Goal: Task Accomplishment & Management: Complete application form

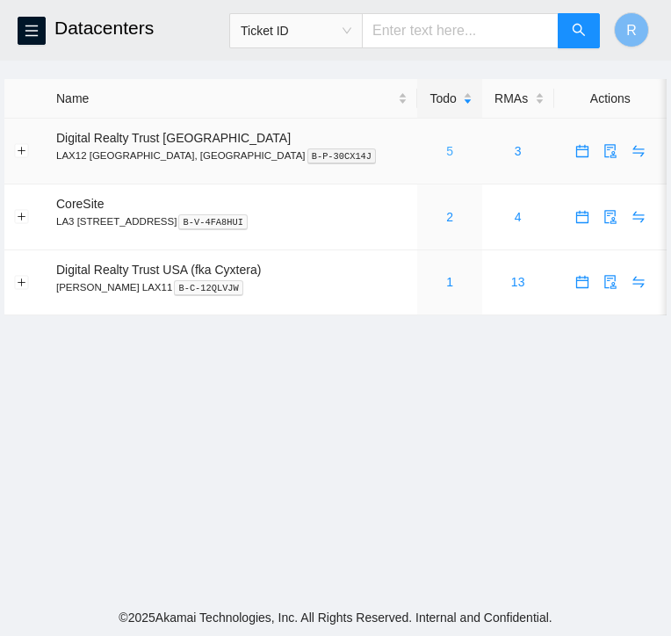
click at [446, 154] on link "5" at bounding box center [449, 151] width 7 height 14
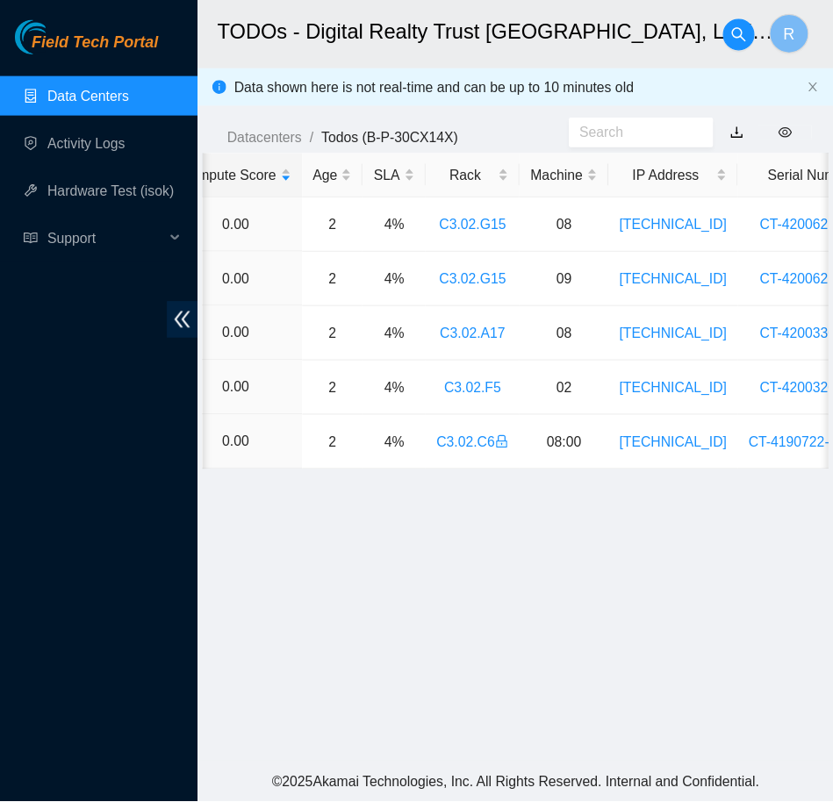
scroll to position [0, 532]
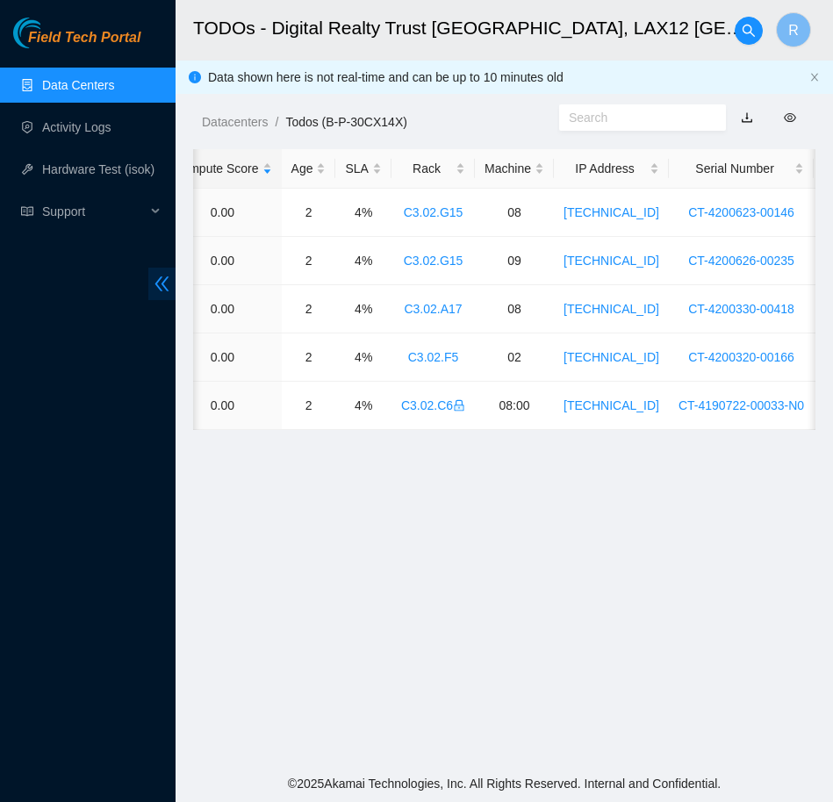
drag, startPoint x: 584, startPoint y: 1, endPoint x: 169, endPoint y: 286, distance: 503.9
click at [169, 286] on icon "double-left" at bounding box center [162, 284] width 18 height 18
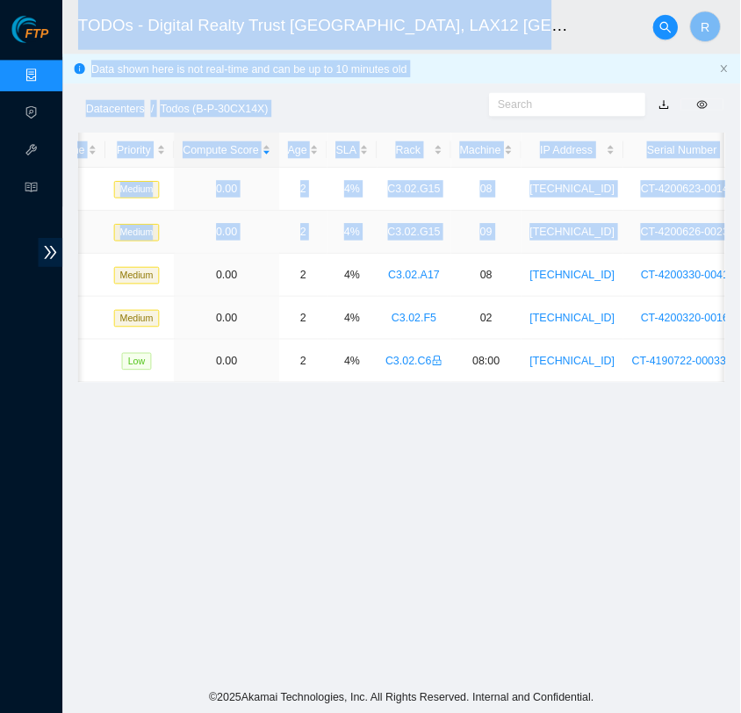
scroll to position [0, 0]
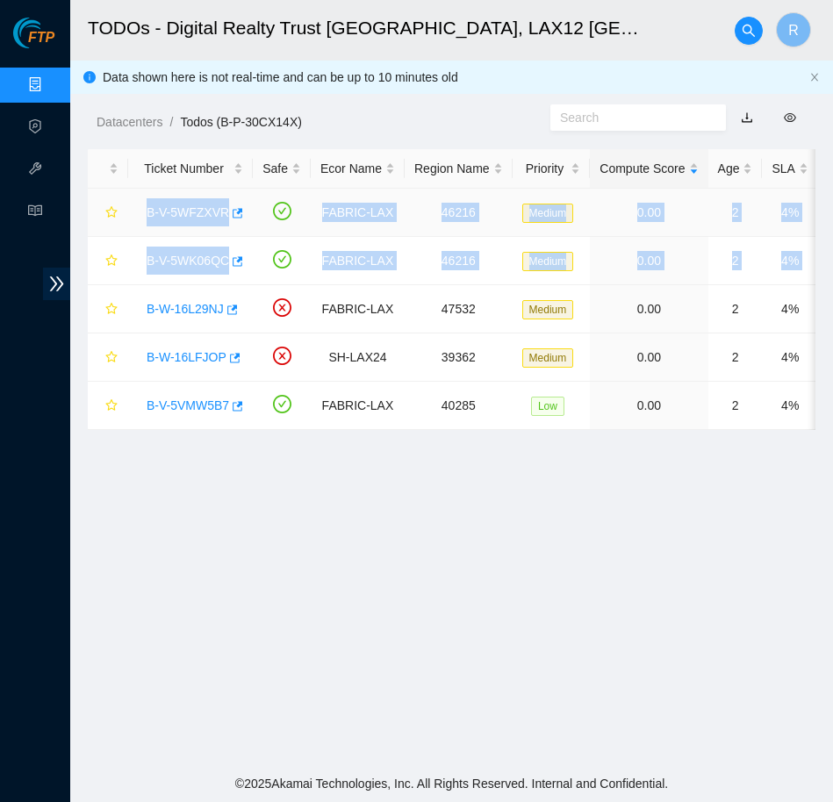
drag, startPoint x: 600, startPoint y: 262, endPoint x: 143, endPoint y: 207, distance: 459.8
copy tbody "B-V-5WFZXVR FABRIC-LAX 46216 Medium 0.00 2 4% C3.02.G15 08 [TECHNICAL_ID] CT-42…"
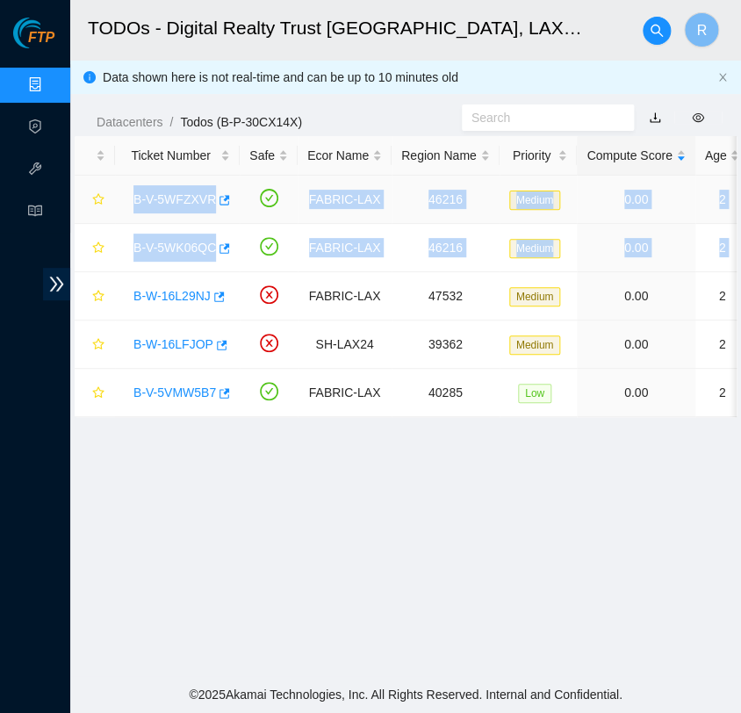
click at [184, 198] on link "B-V-5WFZXVR" at bounding box center [174, 199] width 83 height 14
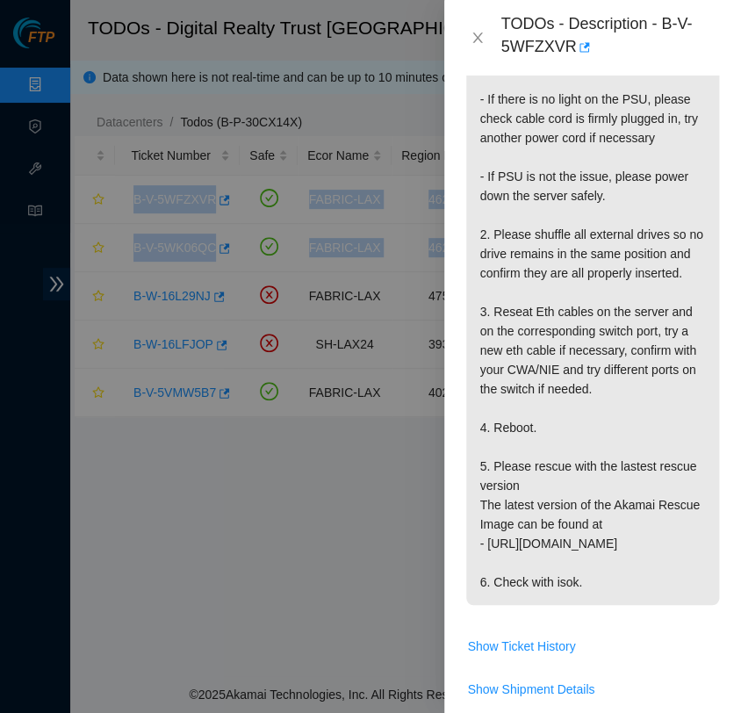
scroll to position [591, 0]
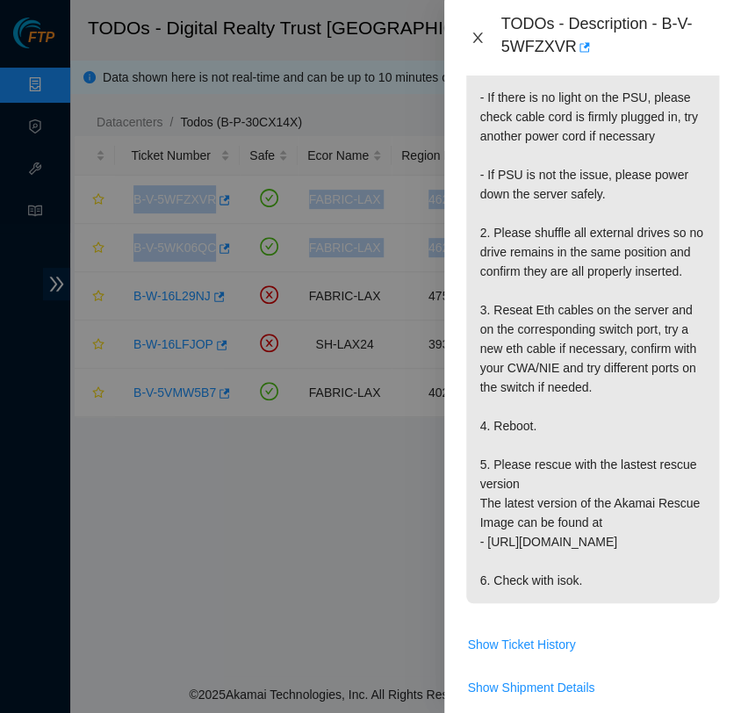
click at [477, 37] on icon "close" at bounding box center [478, 37] width 10 height 11
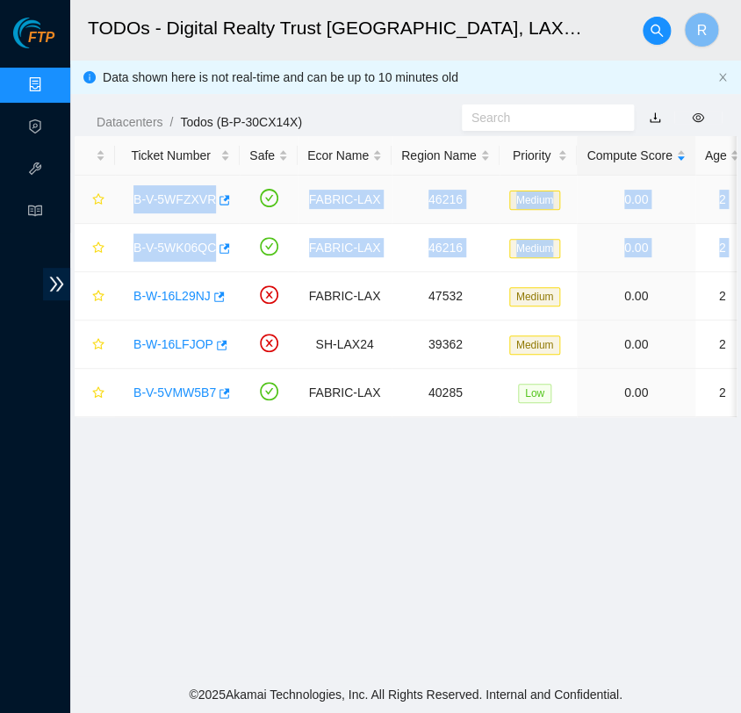
scroll to position [467, 0]
click at [173, 241] on link "B-V-5WK06QC" at bounding box center [174, 248] width 83 height 14
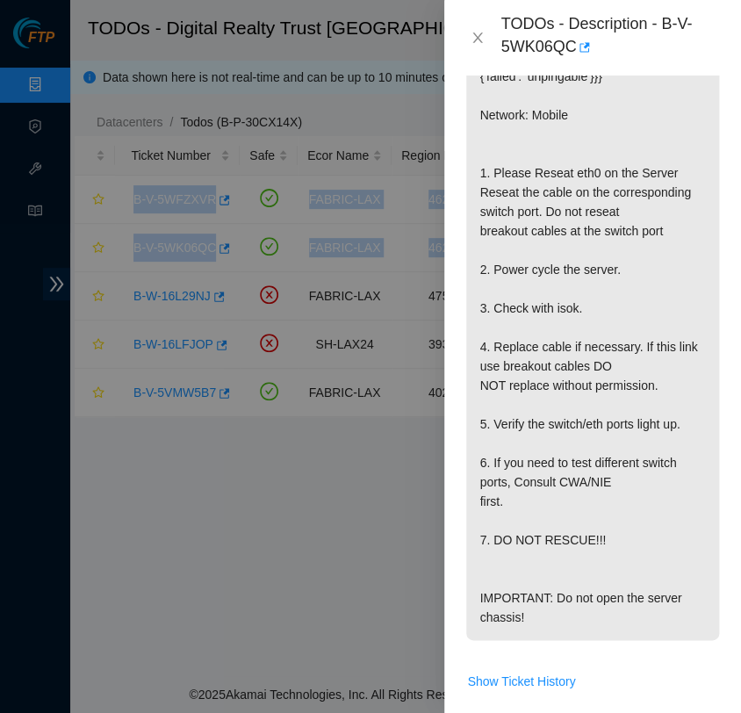
scroll to position [458, 0]
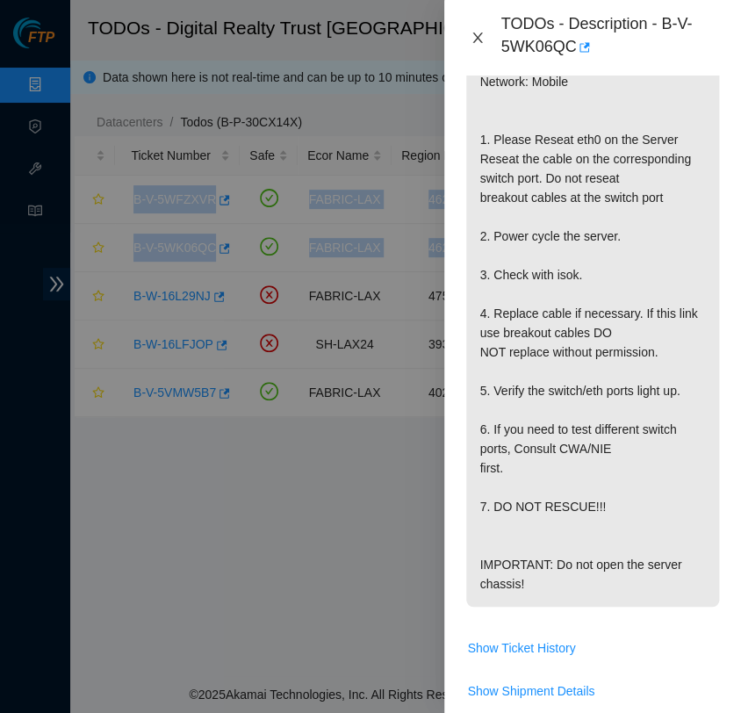
click at [486, 37] on button "Close" at bounding box center [477, 38] width 25 height 17
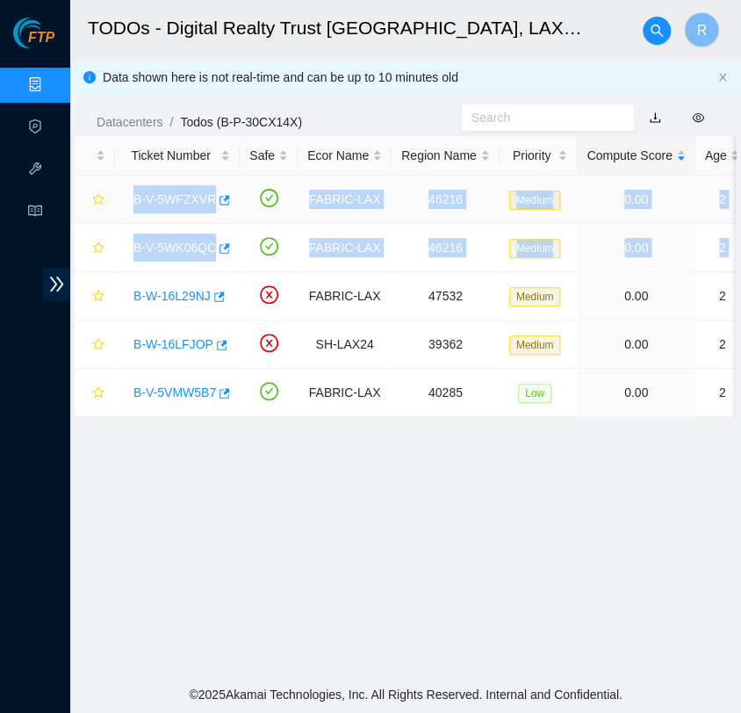
scroll to position [420, 0]
click at [165, 199] on link "B-V-5WFZXVR" at bounding box center [174, 199] width 83 height 14
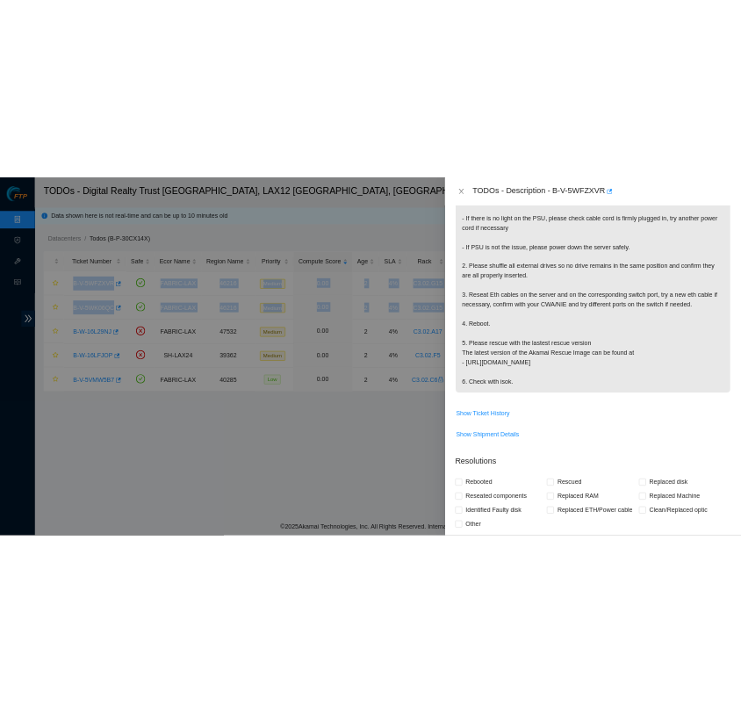
scroll to position [491, 0]
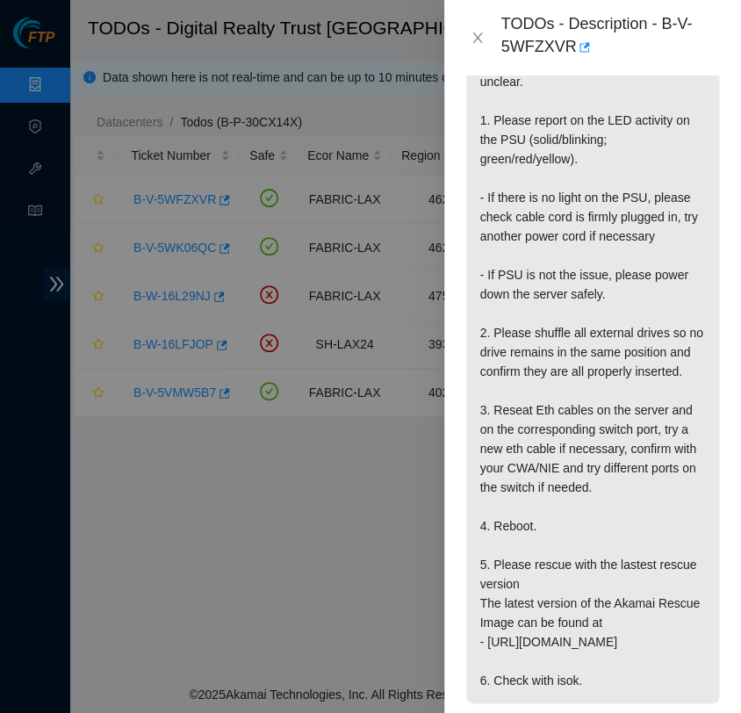
click at [482, 47] on div "TODOs - Description - B-V-5WFZXVR" at bounding box center [592, 37] width 255 height 47
click at [476, 38] on icon "close" at bounding box center [478, 38] width 14 height 14
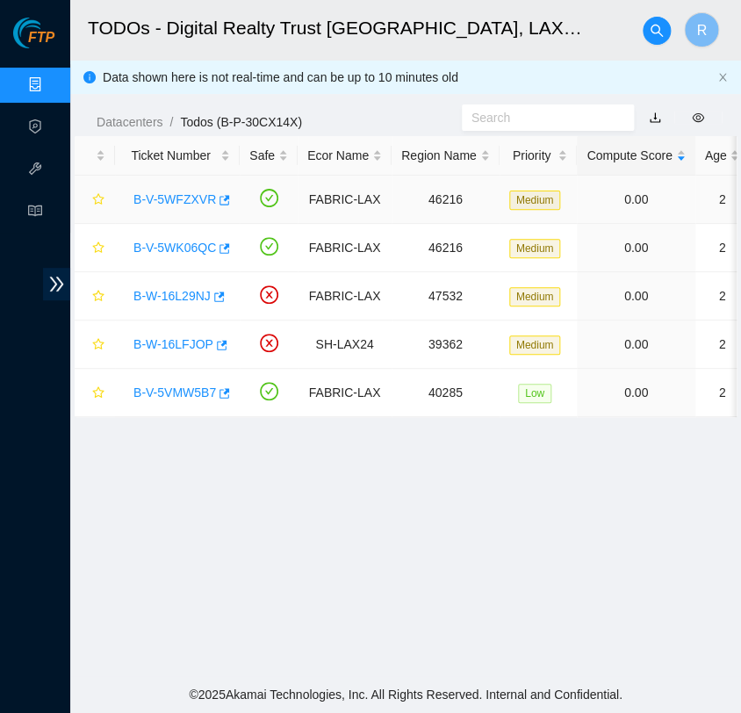
scroll to position [420, 0]
click at [176, 200] on link "B-V-5WFZXVR" at bounding box center [174, 199] width 83 height 14
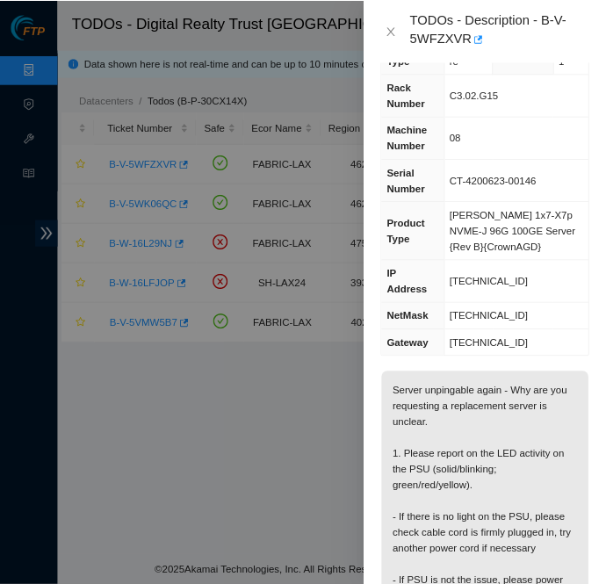
scroll to position [0, 0]
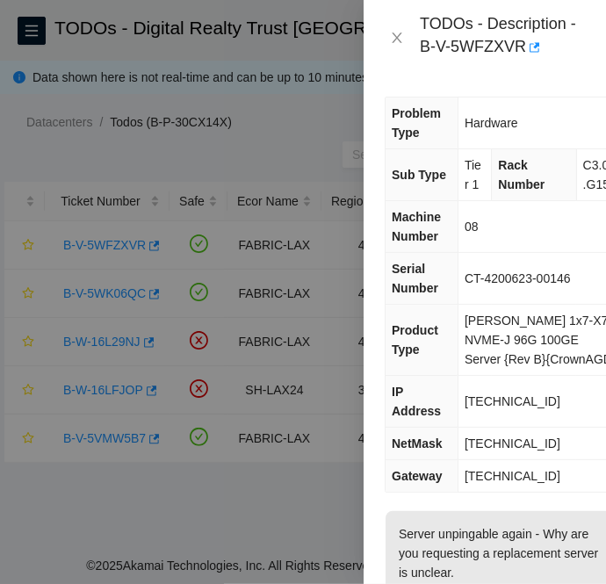
drag, startPoint x: 652, startPoint y: 0, endPoint x: 227, endPoint y: 110, distance: 438.9
click at [227, 110] on div at bounding box center [303, 292] width 606 height 584
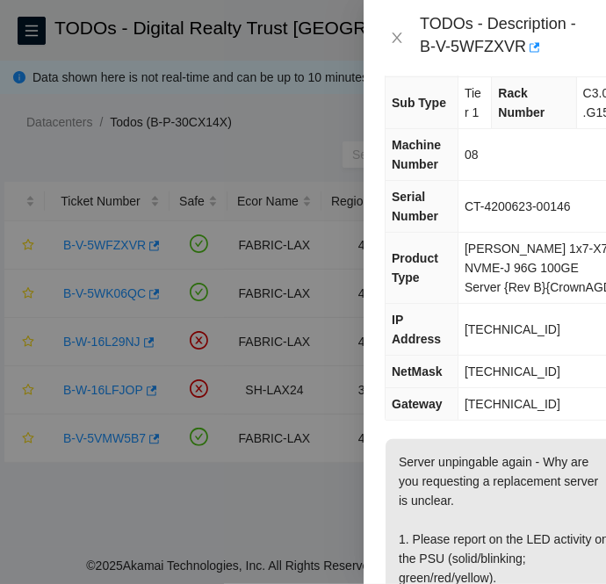
scroll to position [72, 0]
click at [503, 334] on span "[TECHNICAL_ID]" at bounding box center [512, 329] width 96 height 14
copy span "[TECHNICAL_ID]"
click at [535, 370] on span "[TECHNICAL_ID]" at bounding box center [512, 371] width 96 height 14
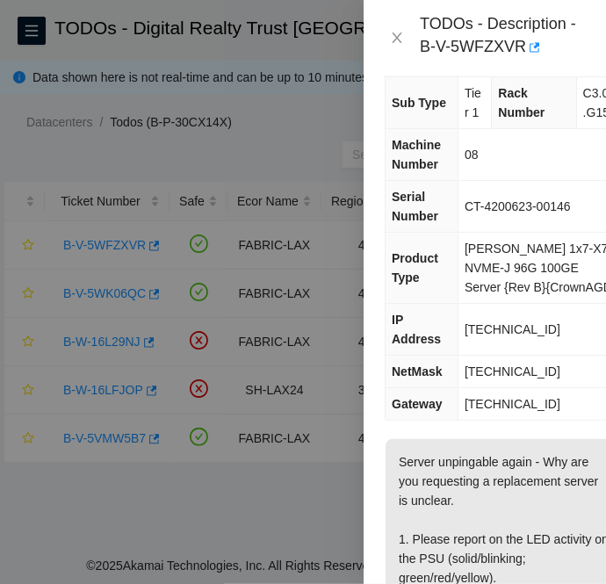
click at [535, 370] on span "[TECHNICAL_ID]" at bounding box center [512, 371] width 96 height 14
copy span "[TECHNICAL_ID]"
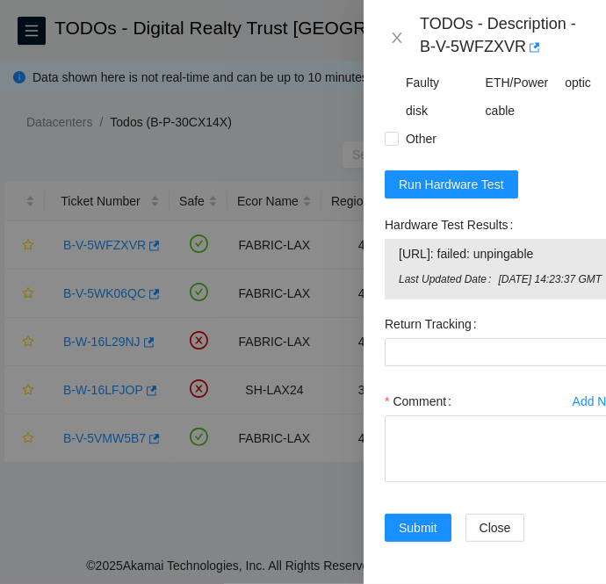
scroll to position [1456, 0]
click at [454, 198] on button "Run Hardware Test" at bounding box center [451, 184] width 133 height 28
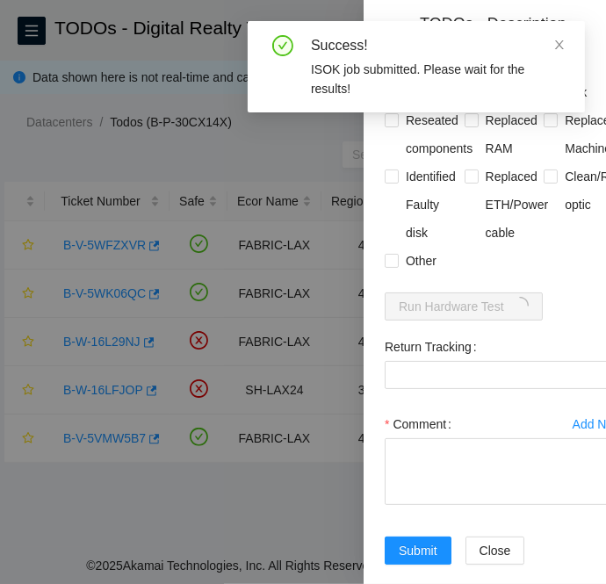
scroll to position [1329, 0]
click at [390, 69] on input "Rebooted" at bounding box center [391, 63] width 12 height 12
checkbox input "true"
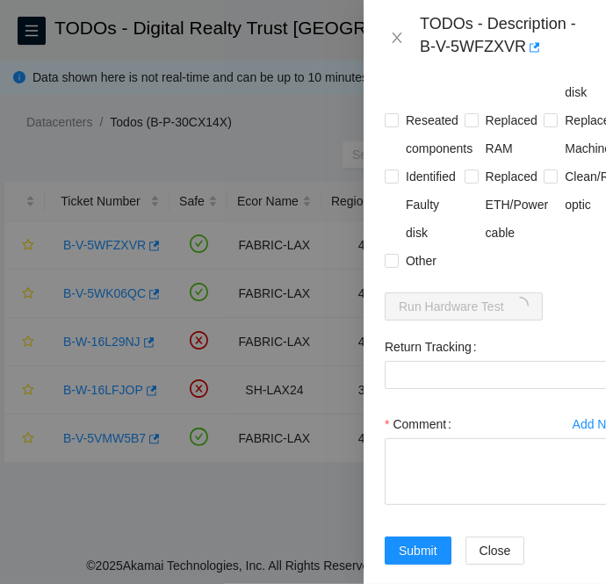
click at [472, 71] on span at bounding box center [471, 64] width 14 height 14
click at [472, 69] on input "Rescued" at bounding box center [470, 63] width 12 height 12
checkbox input "true"
click at [391, 266] on input "Other" at bounding box center [391, 260] width 12 height 12
checkbox input "true"
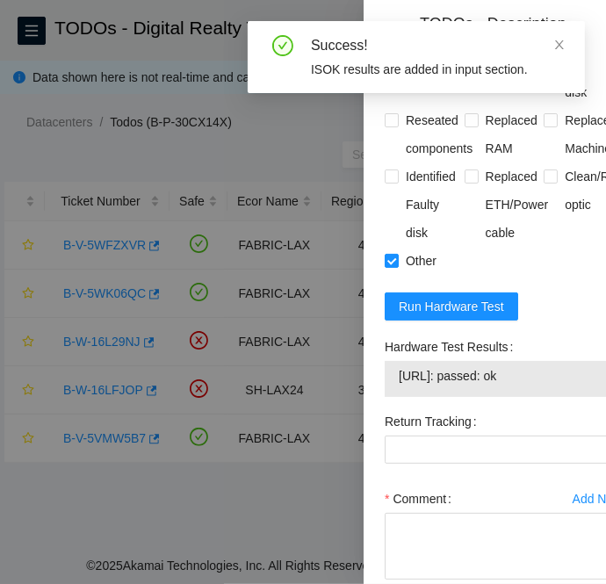
drag, startPoint x: 540, startPoint y: 449, endPoint x: 393, endPoint y: 458, distance: 146.9
click at [393, 397] on div "[URL]: passed: ok" at bounding box center [504, 379] width 239 height 36
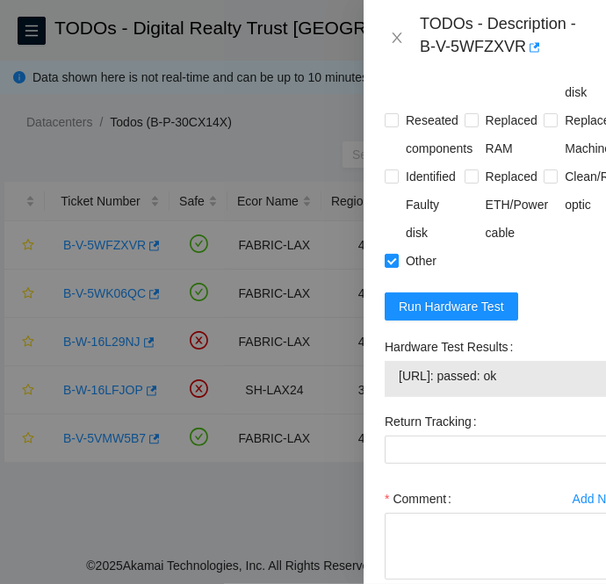
copy tbody "[URL]: passed: ok"
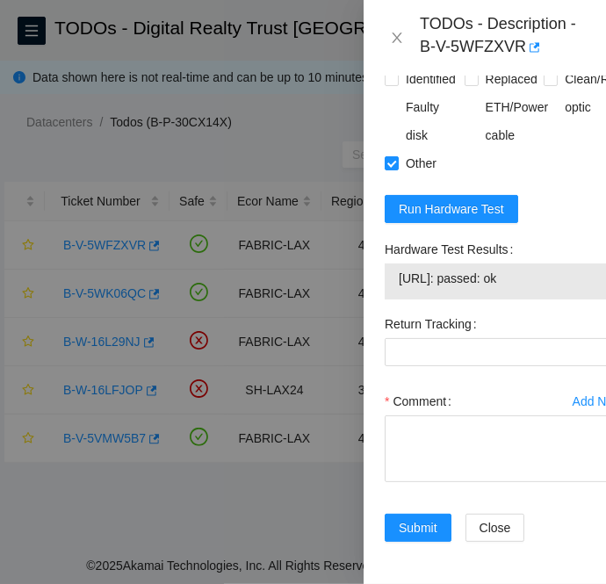
scroll to position [1508, 0]
click at [404, 421] on textarea "Comment" at bounding box center [504, 448] width 239 height 67
paste textarea "B-V-5WFZXVR FABRIC-LAX Medium 2 4% C3.02.G15 08 [TECHNICAL_ID] CT-4200623-00146…"
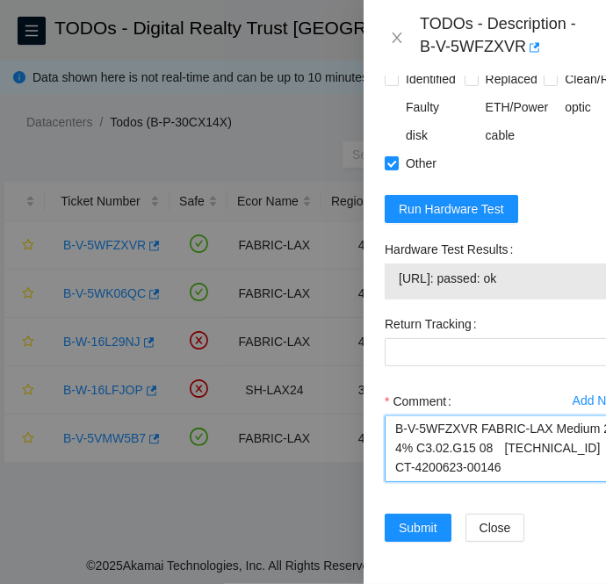
scroll to position [362, 0]
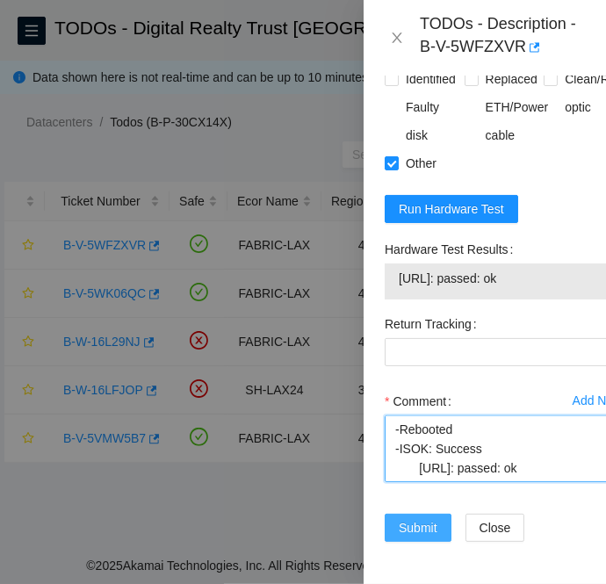
type textarea "B-V-5WFZXVR FABRIC-LAX Medium 2 4% C3.02.G15 08 [TECHNICAL_ID] CT-4200623-00146…"
click at [413, 514] on button "Submit" at bounding box center [418, 528] width 67 height 28
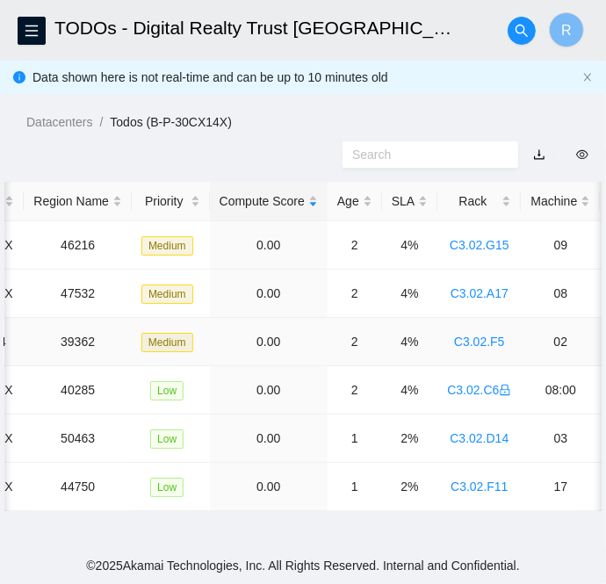
scroll to position [0, 0]
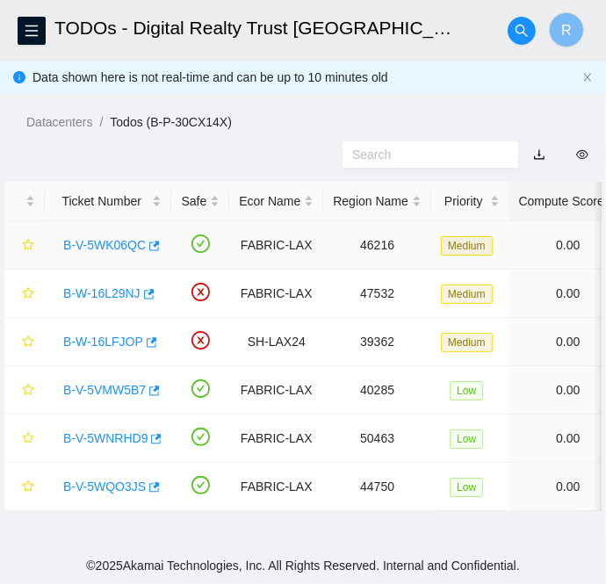
click at [88, 246] on link "B-V-5WK06QC" at bounding box center [104, 245] width 83 height 14
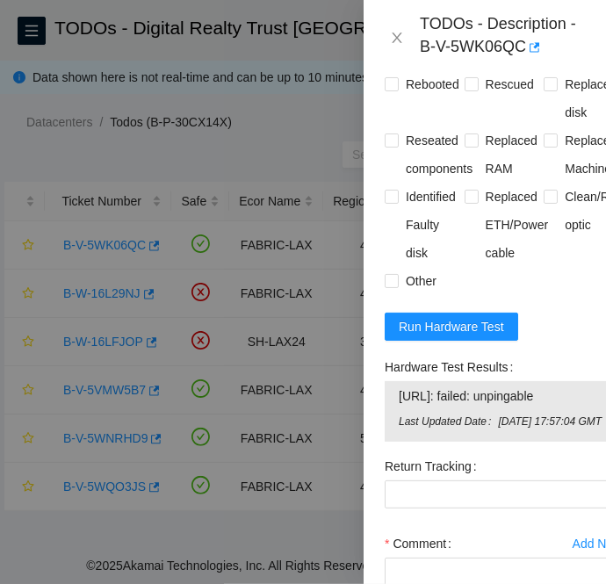
scroll to position [1235, 0]
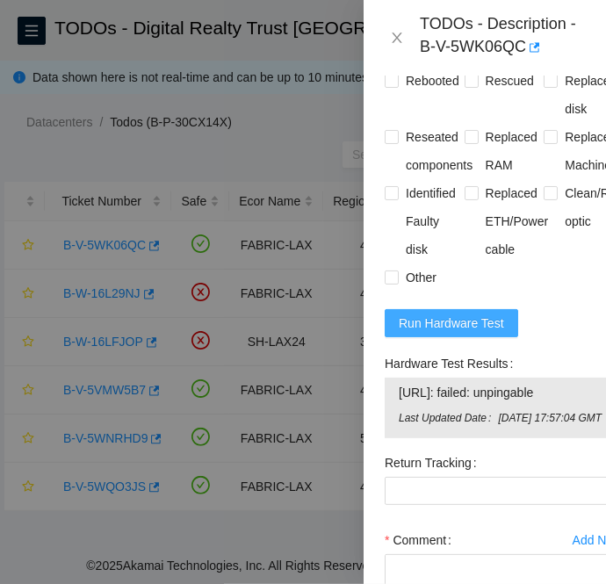
click at [483, 333] on span "Run Hardware Test" at bounding box center [451, 322] width 105 height 19
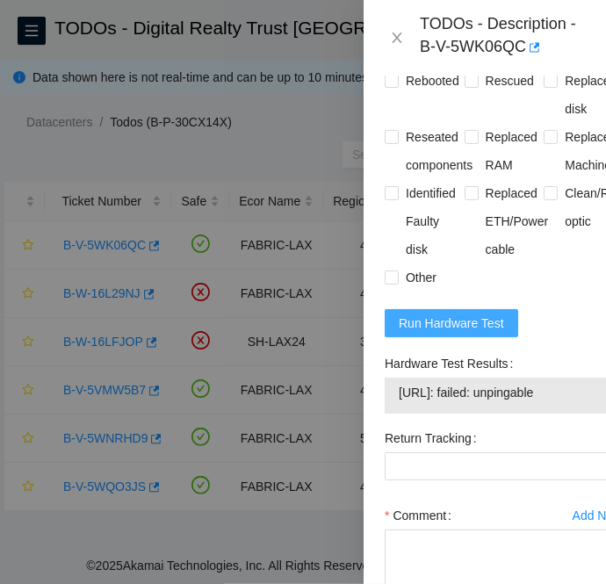
click at [483, 333] on span "Run Hardware Test" at bounding box center [451, 322] width 105 height 19
drag, startPoint x: 536, startPoint y: 446, endPoint x: 393, endPoint y: 450, distance: 142.3
click at [393, 414] on div "[URL]: passed: ok" at bounding box center [504, 396] width 239 height 36
copy tbody "[URL]: passed: ok"
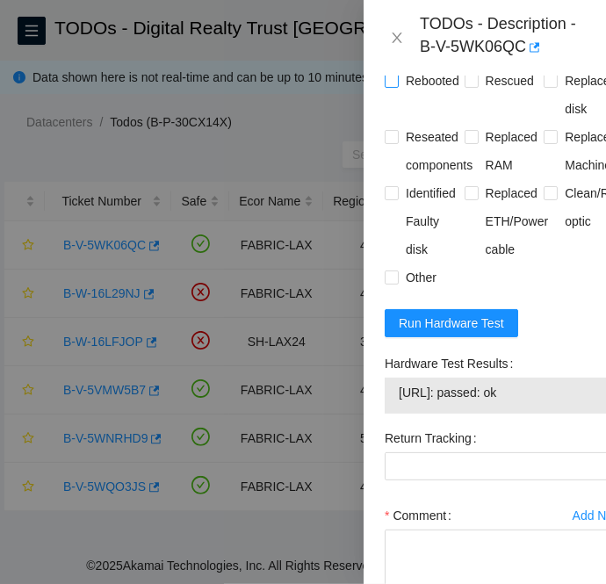
click at [390, 86] on input "Rebooted" at bounding box center [391, 80] width 12 height 12
checkbox input "true"
click at [389, 142] on input "Reseated components" at bounding box center [391, 136] width 12 height 12
checkbox input "true"
click at [391, 86] on input "Rebooted" at bounding box center [391, 80] width 12 height 12
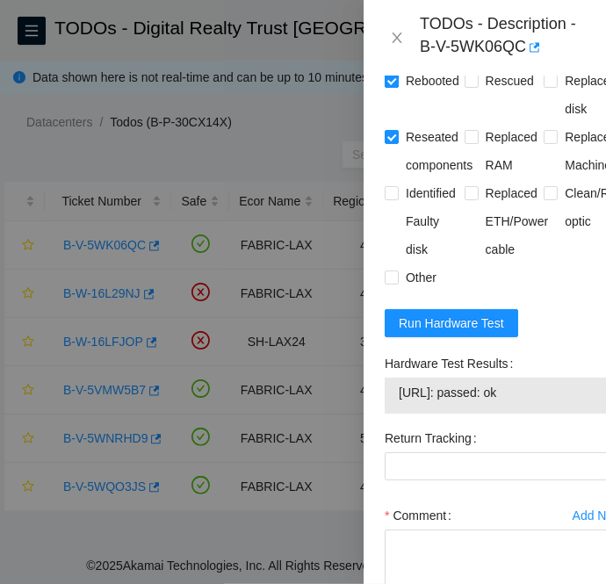
checkbox input "false"
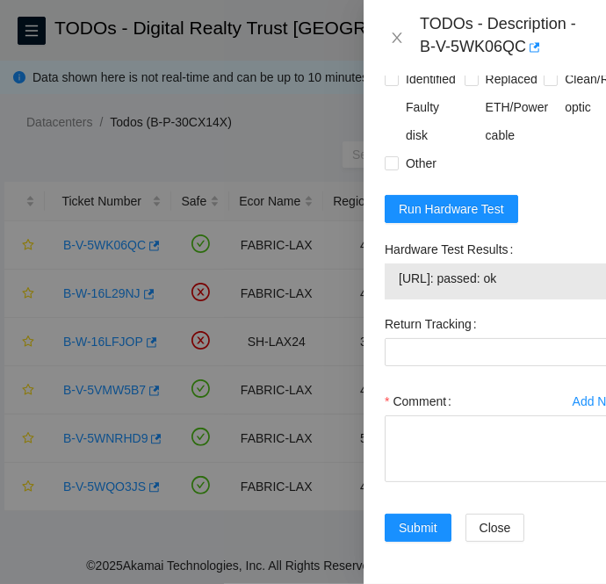
scroll to position [1429, 0]
click at [408, 415] on textarea "Comment" at bounding box center [504, 448] width 239 height 67
paste textarea "B-V-5WK06QC FABRIC-LAX Medium 2 4% C3.02.G15 09 [TECHNICAL_ID] CT-4200626-00235…"
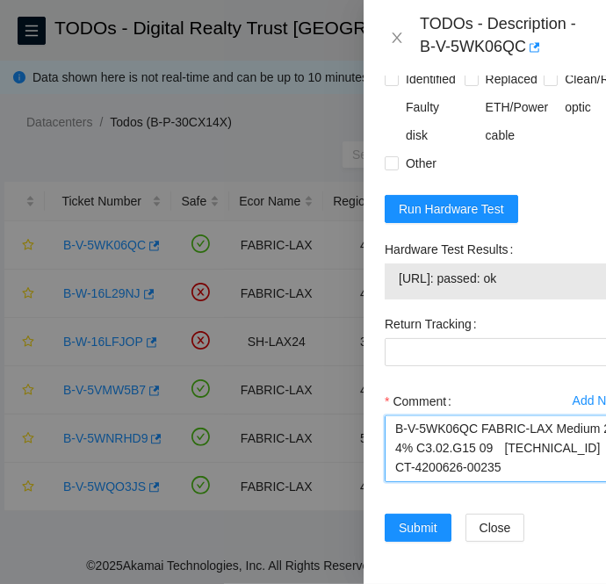
scroll to position [343, 0]
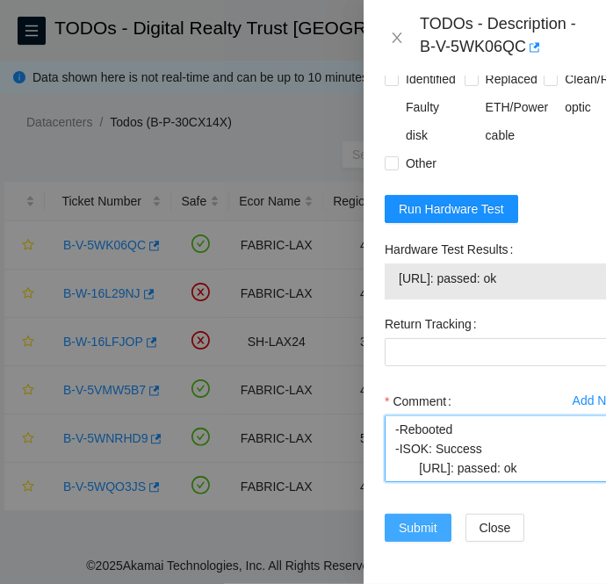
type textarea "B-V-5WK06QC FABRIC-LAX Medium 2 4% C3.02.G15 09 [TECHNICAL_ID] CT-4200626-00235…"
click at [397, 514] on button "Submit" at bounding box center [418, 528] width 67 height 28
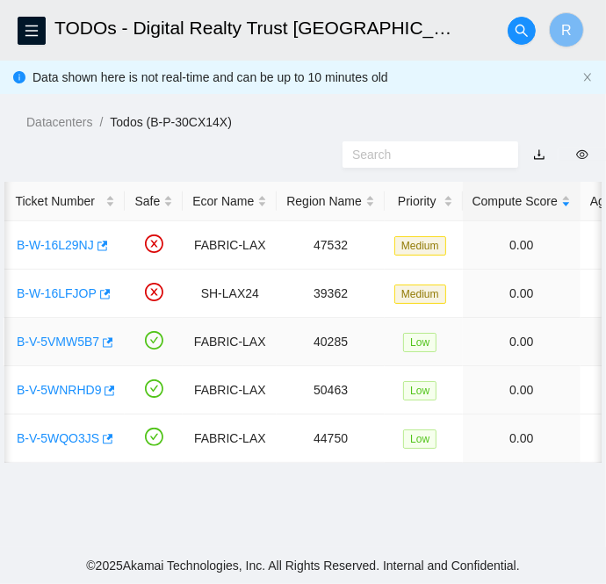
scroll to position [0, 0]
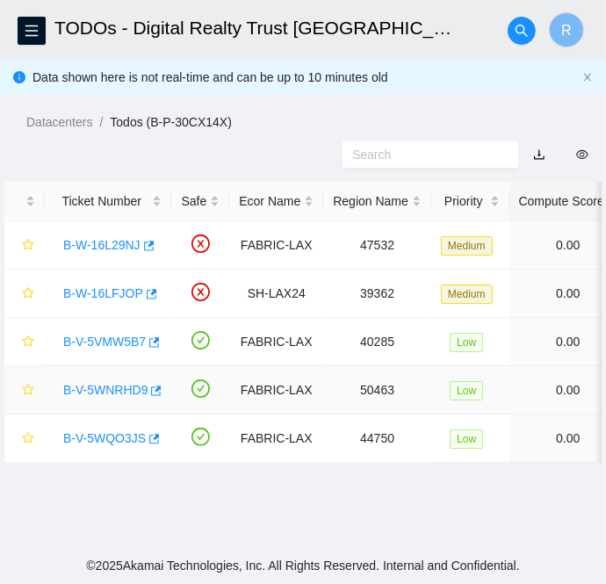
click at [100, 392] on link "B-V-5WNRHD9" at bounding box center [105, 390] width 84 height 14
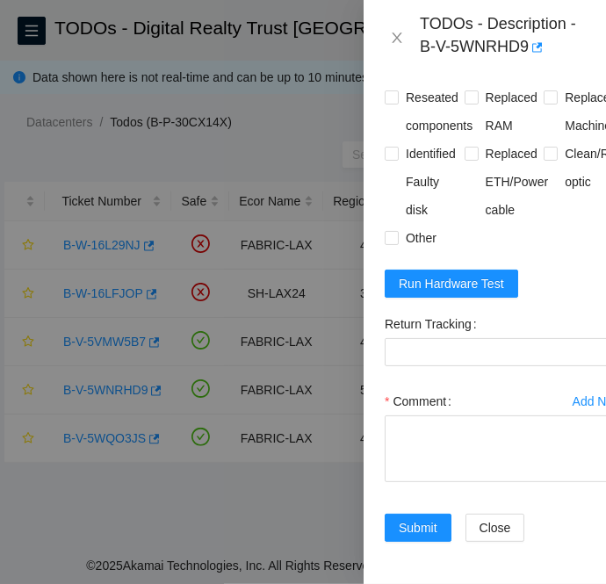
scroll to position [1142, 0]
click at [393, 40] on icon "close" at bounding box center [397, 37] width 10 height 11
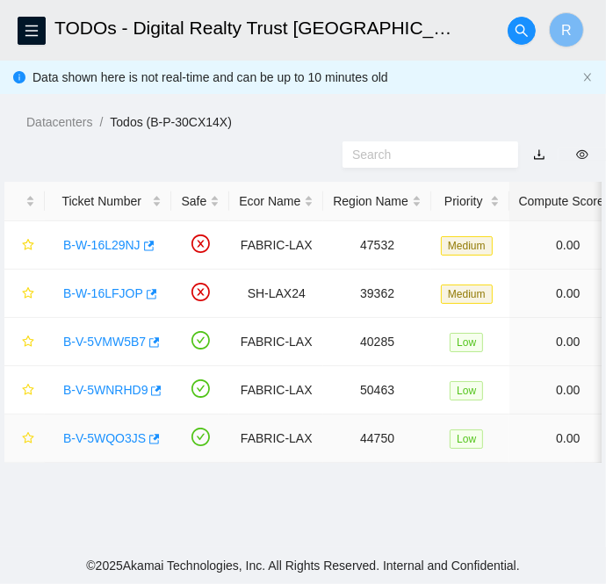
click at [96, 442] on link "B-V-5WQO3JS" at bounding box center [104, 438] width 83 height 14
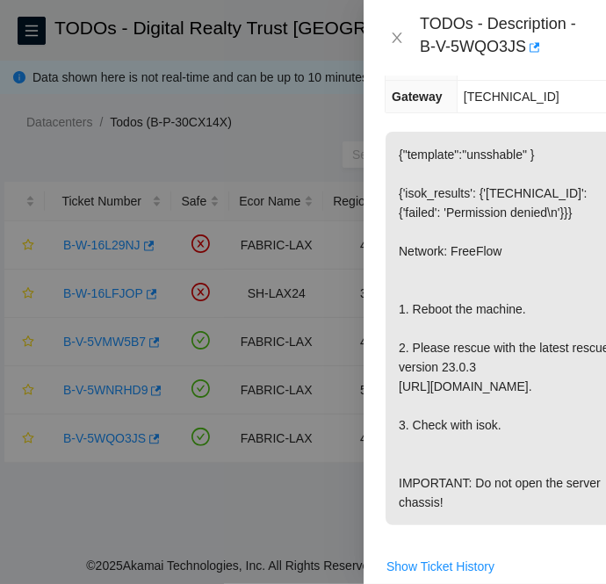
scroll to position [398, 0]
click at [393, 44] on icon "close" at bounding box center [397, 38] width 14 height 14
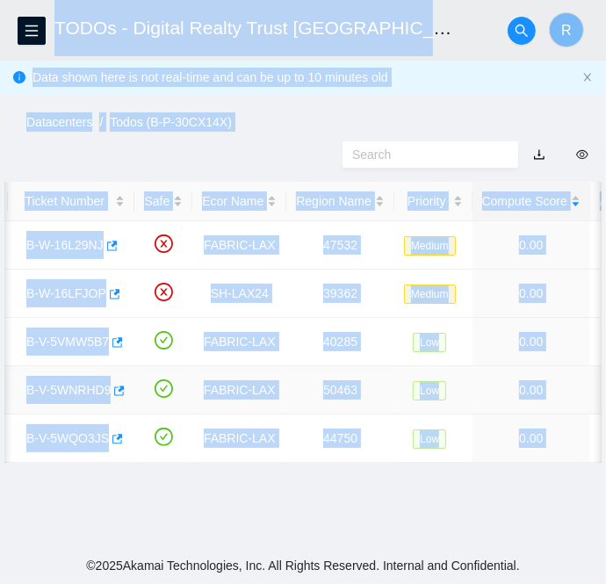
scroll to position [0, 0]
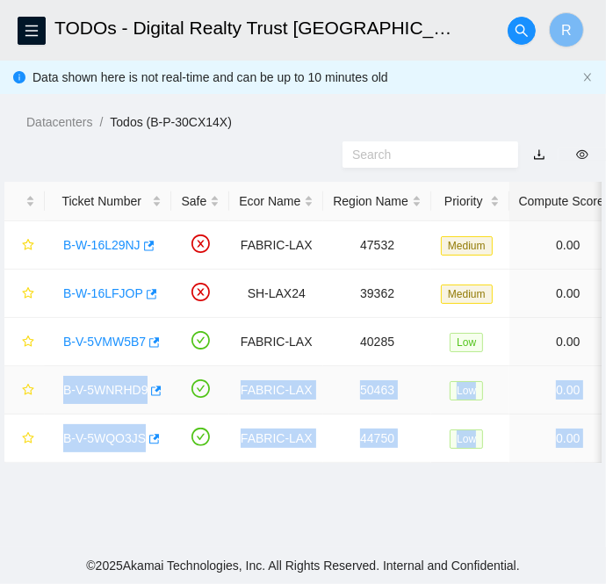
drag, startPoint x: 506, startPoint y: 436, endPoint x: 55, endPoint y: 381, distance: 453.8
copy tbody "B-V-5WNRHD9 FABRIC-LAX 50463 Low 0.00 1 2% C3.02.D14 03 [TECHNICAL_ID] CT-42201…"
click at [312, 3] on h2 "TODOs - Digital Realty Trust [GEOGRAPHIC_DATA], LAX12 [GEOGRAPHIC_DATA], [GEOGR…" at bounding box center [253, 28] width 399 height 56
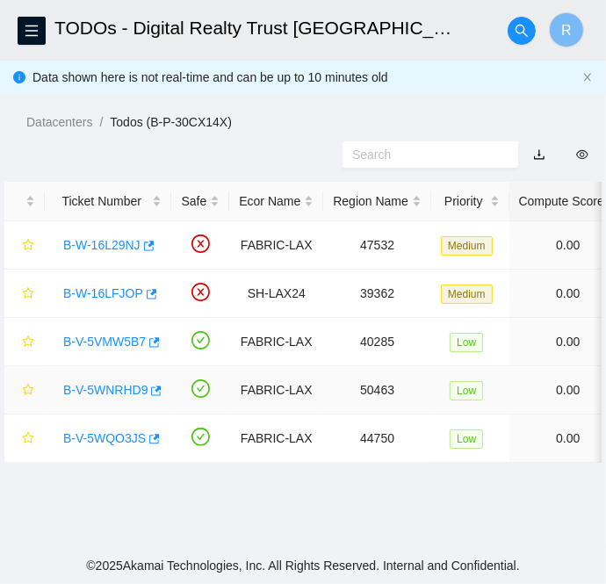
click at [110, 387] on link "B-V-5WNRHD9" at bounding box center [105, 390] width 84 height 14
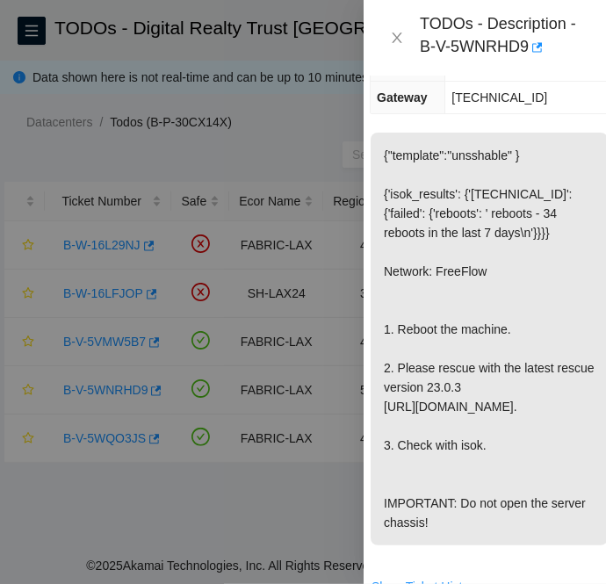
scroll to position [425, 16]
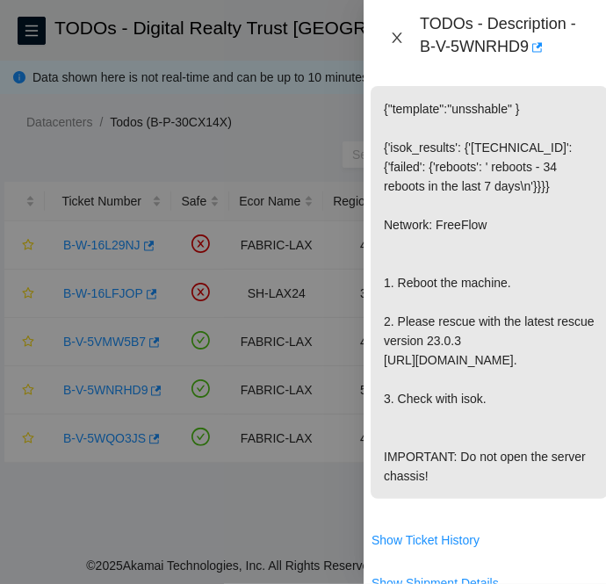
click at [395, 44] on icon "close" at bounding box center [397, 38] width 14 height 14
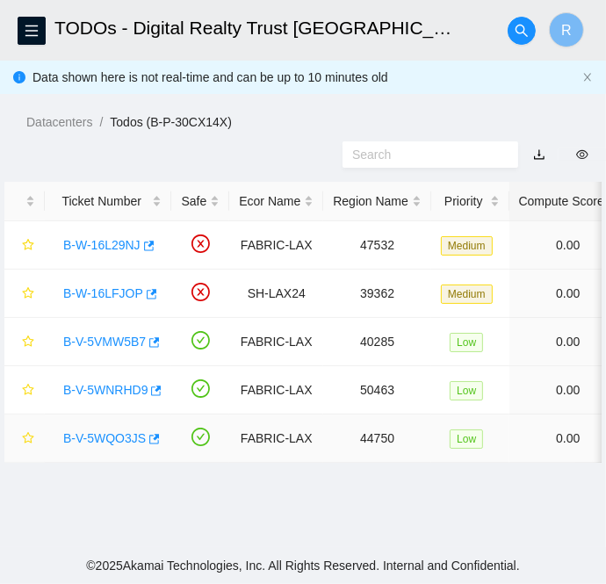
click at [103, 435] on link "B-V-5WQO3JS" at bounding box center [104, 438] width 83 height 14
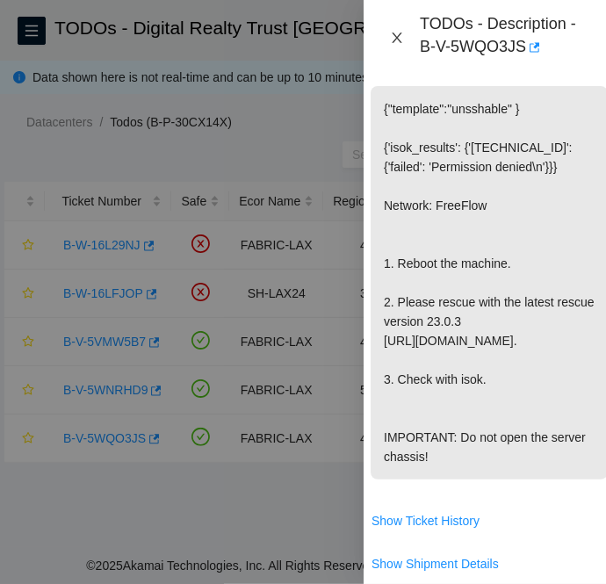
click at [398, 39] on icon "close" at bounding box center [397, 38] width 14 height 14
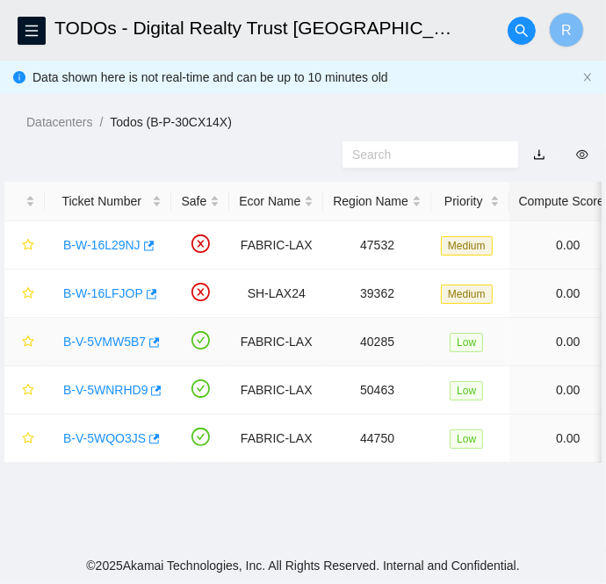
click at [107, 343] on link "B-V-5VMW5B7" at bounding box center [104, 342] width 83 height 14
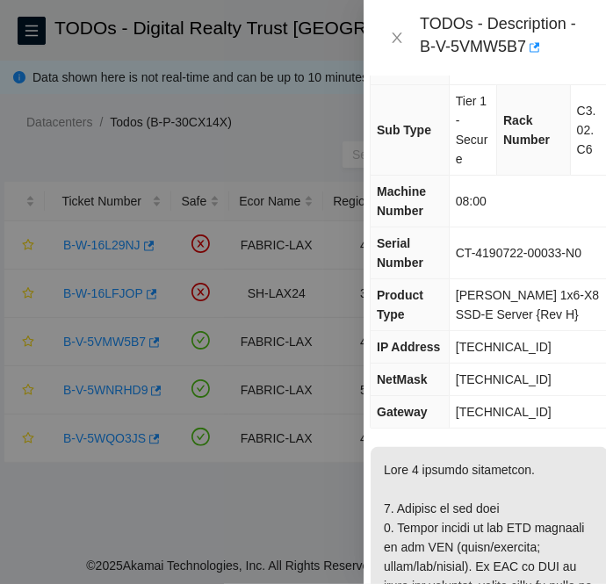
scroll to position [0, 16]
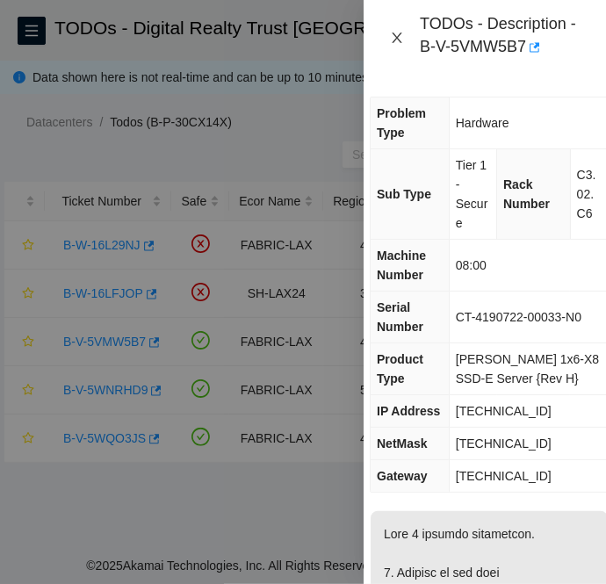
click at [393, 41] on icon "close" at bounding box center [397, 37] width 10 height 11
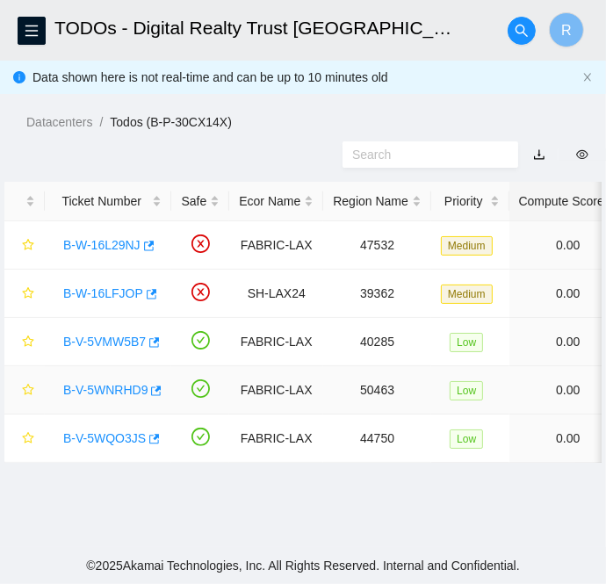
click at [103, 385] on link "B-V-5WNRHD9" at bounding box center [105, 390] width 84 height 14
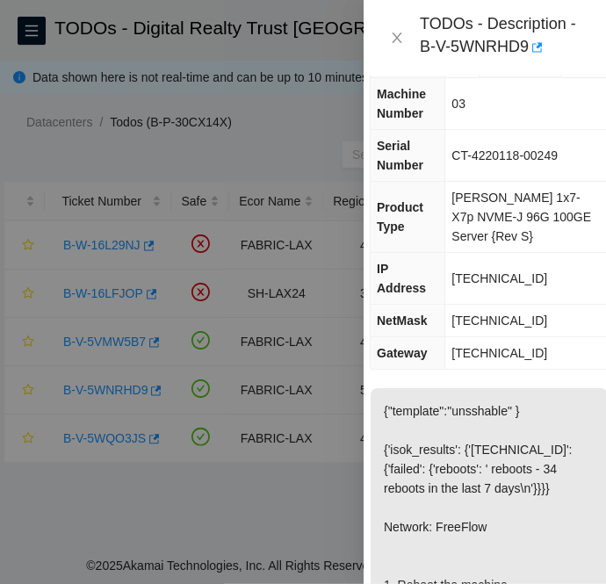
scroll to position [121, 16]
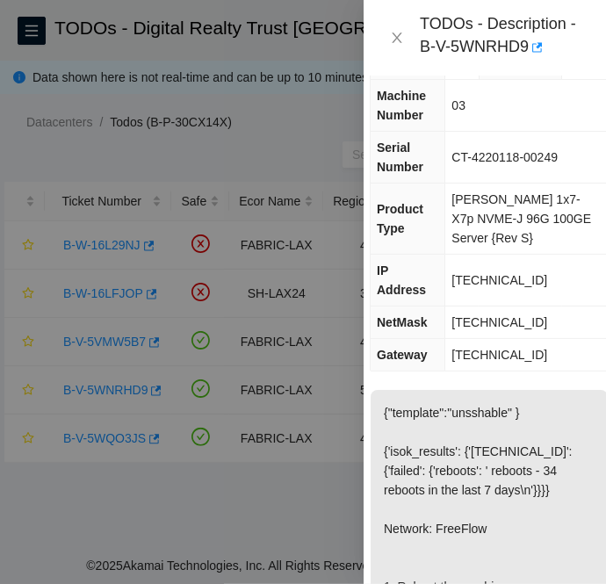
click at [493, 287] on span "[TECHNICAL_ID]" at bounding box center [499, 280] width 96 height 14
copy span "[TECHNICAL_ID]"
click at [482, 325] on span "[TECHNICAL_ID]" at bounding box center [499, 322] width 96 height 14
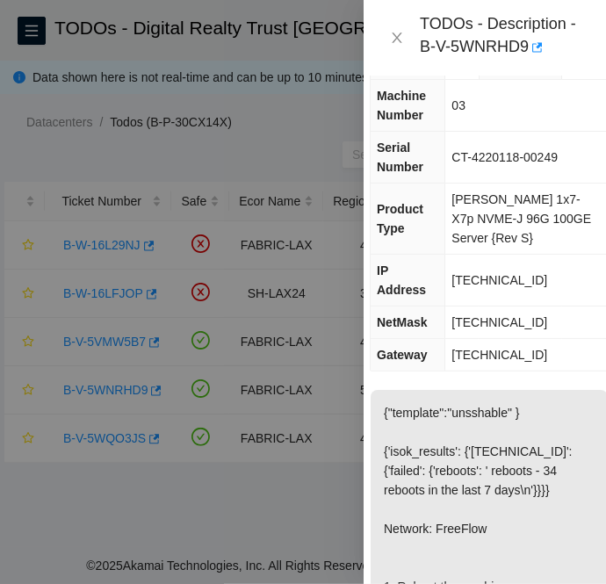
copy span "[TECHNICAL_ID]"
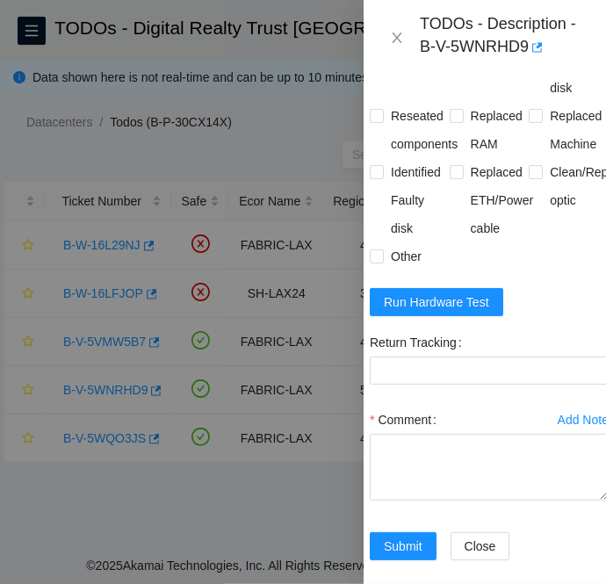
scroll to position [1090, 16]
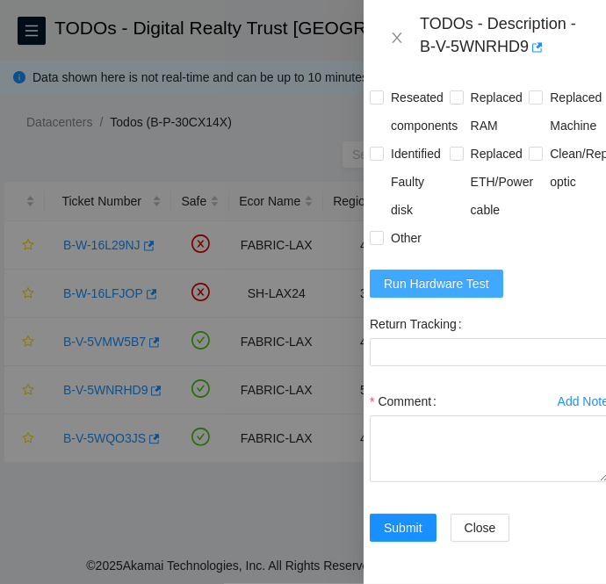
click at [450, 293] on span "Run Hardware Test" at bounding box center [436, 283] width 105 height 19
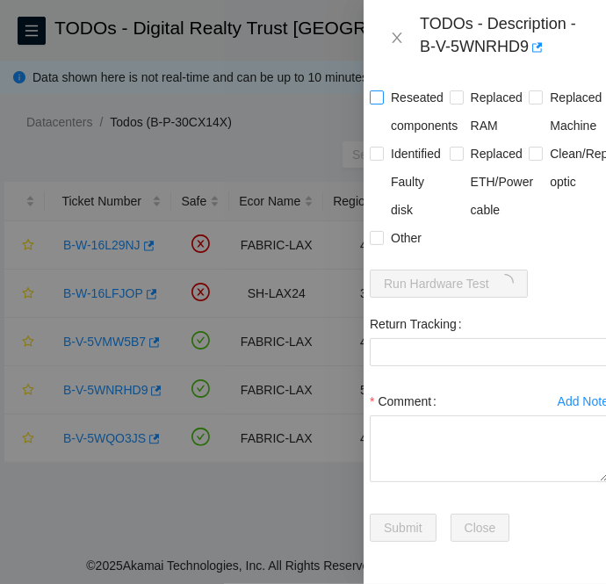
click at [372, 103] on input "Reseated components" at bounding box center [376, 96] width 12 height 12
checkbox input "true"
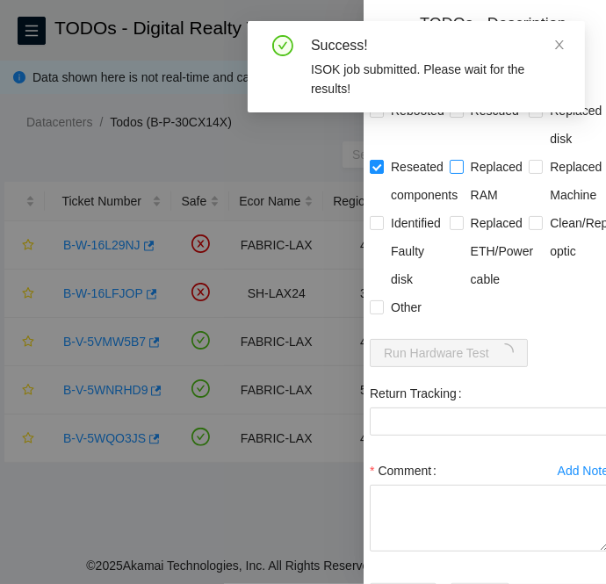
scroll to position [989, 16]
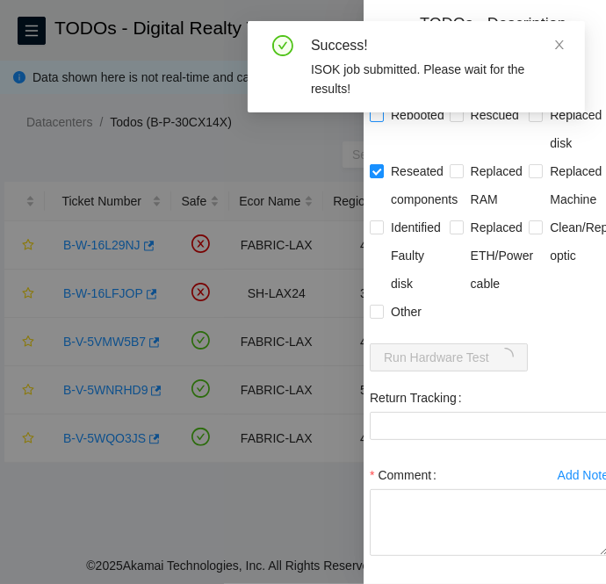
click at [374, 120] on input "Rebooted" at bounding box center [376, 114] width 12 height 12
checkbox input "true"
click at [376, 176] on input "Reseated components" at bounding box center [376, 170] width 12 height 12
checkbox input "false"
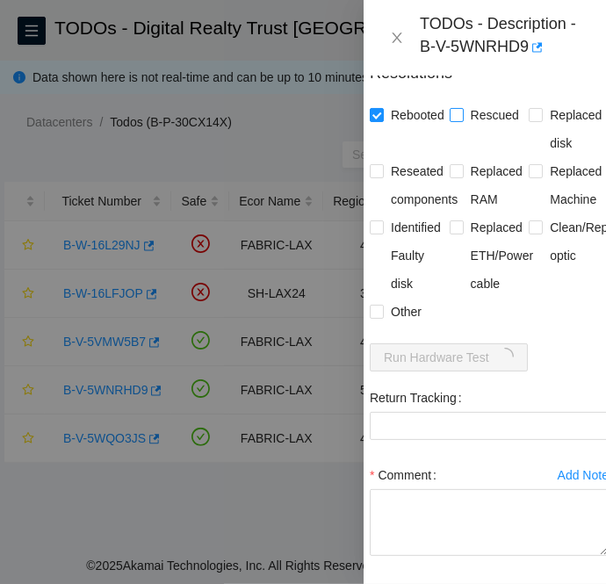
click at [450, 122] on span at bounding box center [457, 115] width 14 height 14
click at [450, 120] on input "Rescued" at bounding box center [456, 114] width 12 height 12
checkbox input "true"
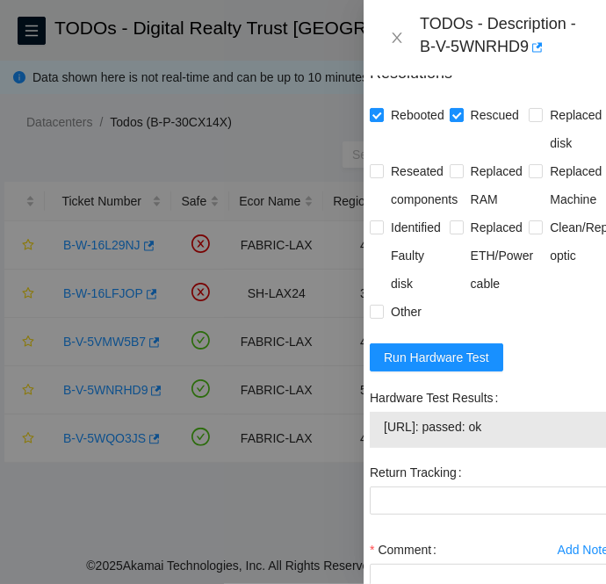
drag, startPoint x: 520, startPoint y: 485, endPoint x: 377, endPoint y: 482, distance: 143.1
click at [377, 448] on div "[URL]: passed: ok" at bounding box center [489, 430] width 239 height 36
copy tbody "[URL]: passed: ok"
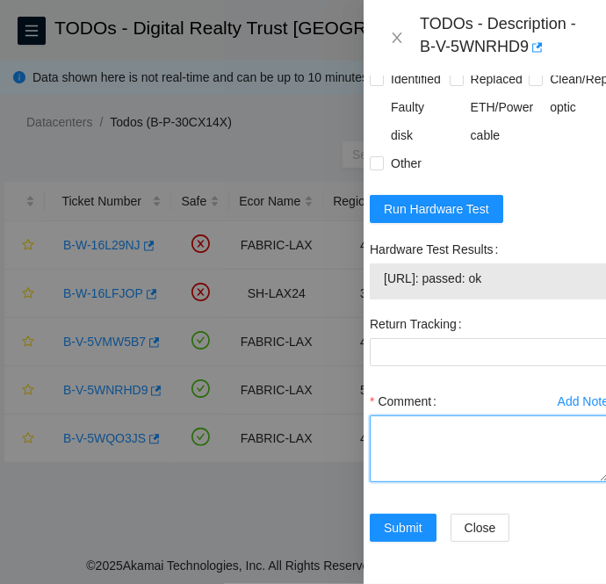
click at [394, 415] on textarea "Comment" at bounding box center [489, 448] width 239 height 67
paste textarea "B-V-5WNRHD9 FABRIC-LAX Low 1 2% C3.02.D14 03 [TECHNICAL_ID] CT-4220118-00249 -C…"
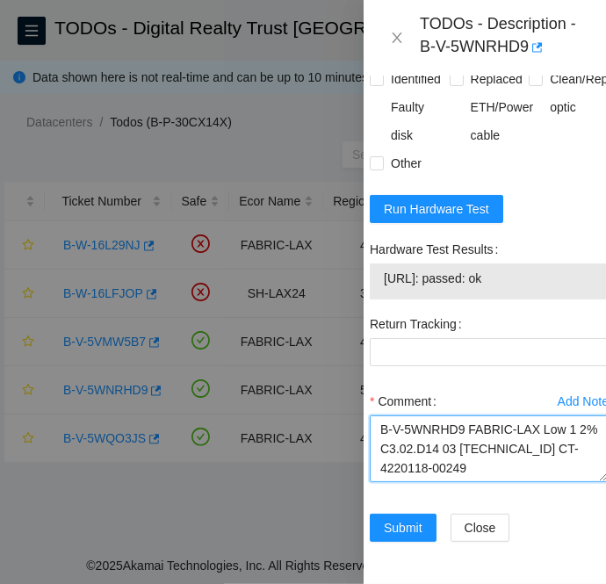
scroll to position [284, 0]
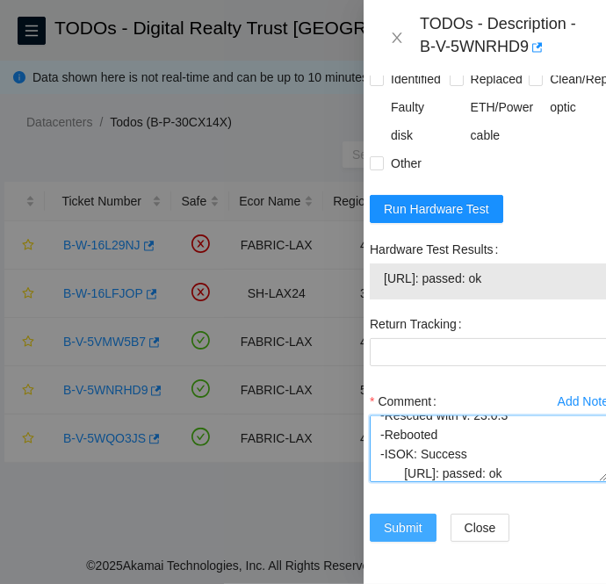
type textarea "B-V-5WNRHD9 FABRIC-LAX Low 1 2% C3.02.D14 03 [TECHNICAL_ID] CT-4220118-00249 -C…"
click at [400, 514] on button "Submit" at bounding box center [403, 528] width 67 height 28
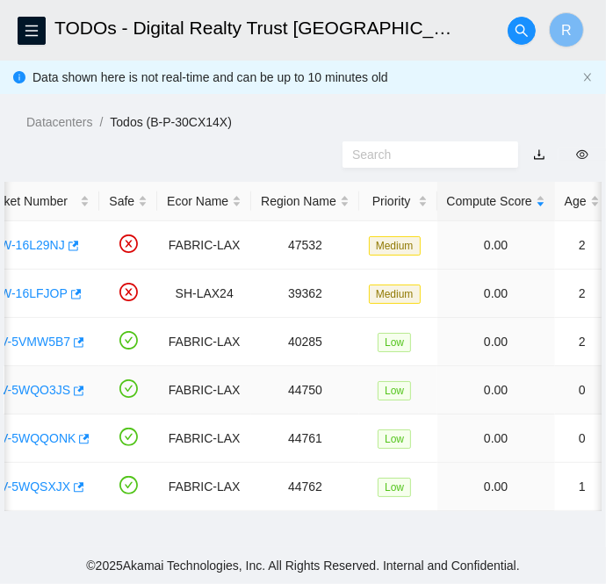
scroll to position [0, 0]
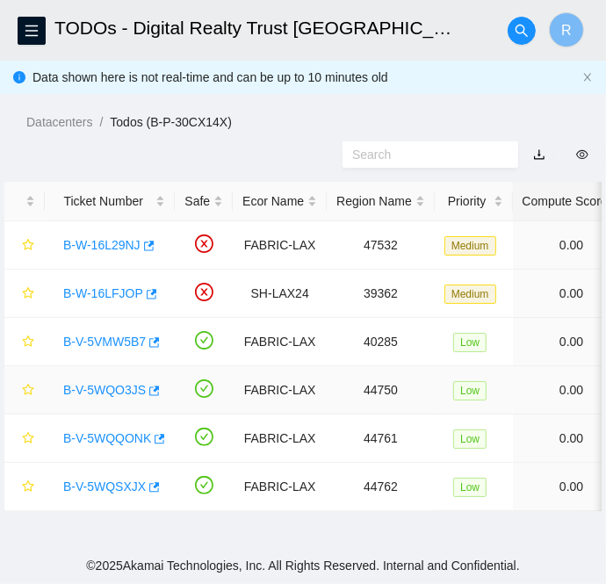
click at [97, 384] on link "B-V-5WQO3JS" at bounding box center [104, 390] width 83 height 14
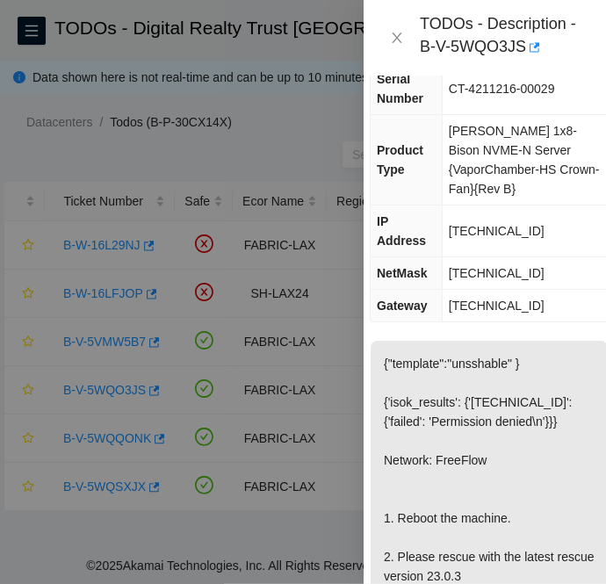
scroll to position [191, 16]
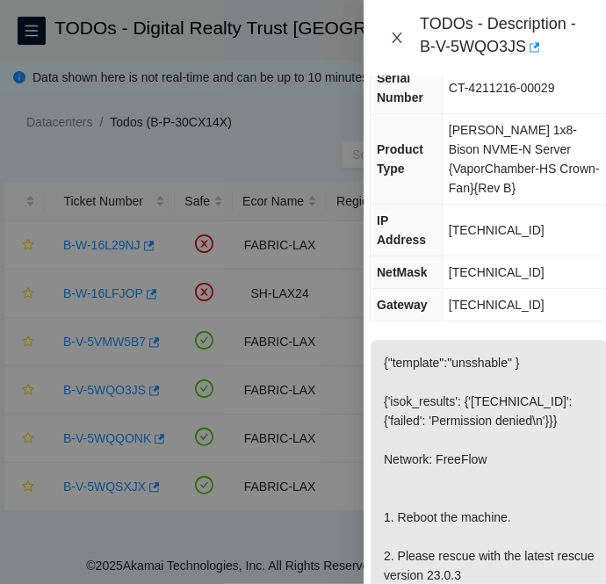
click at [392, 31] on icon "close" at bounding box center [397, 38] width 14 height 14
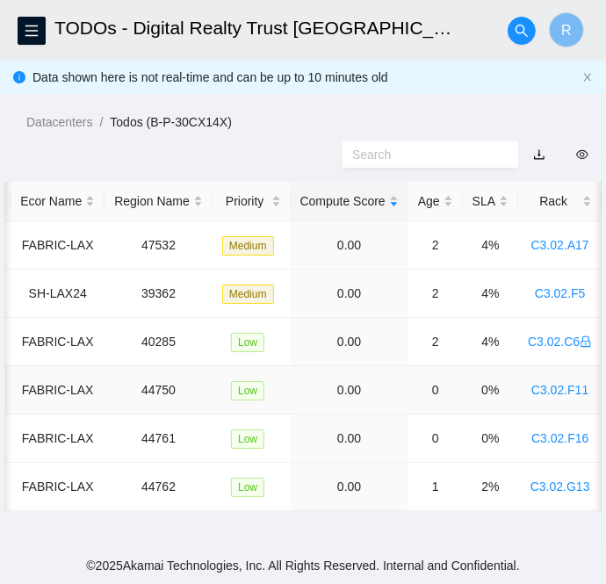
scroll to position [0, 0]
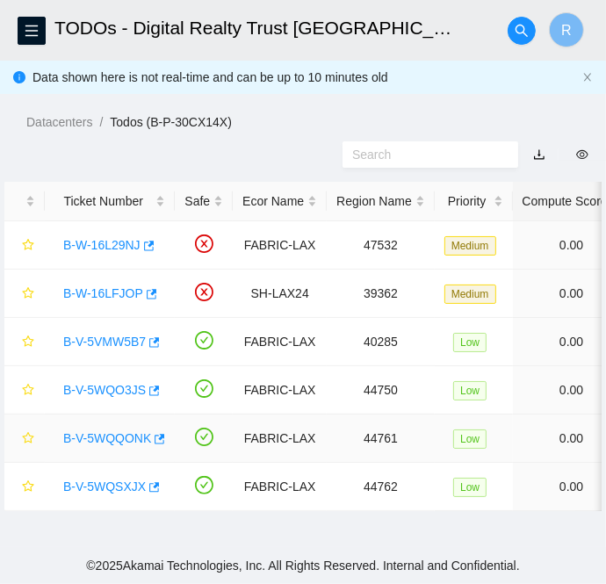
click at [94, 435] on link "B-V-5WQQONK" at bounding box center [107, 438] width 88 height 14
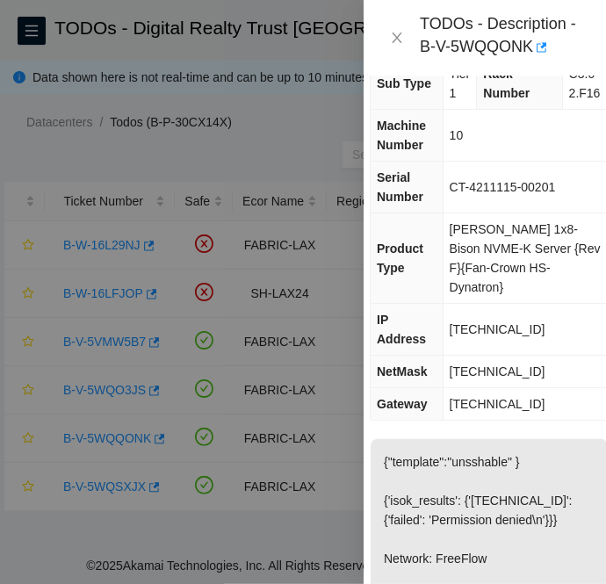
scroll to position [37, 16]
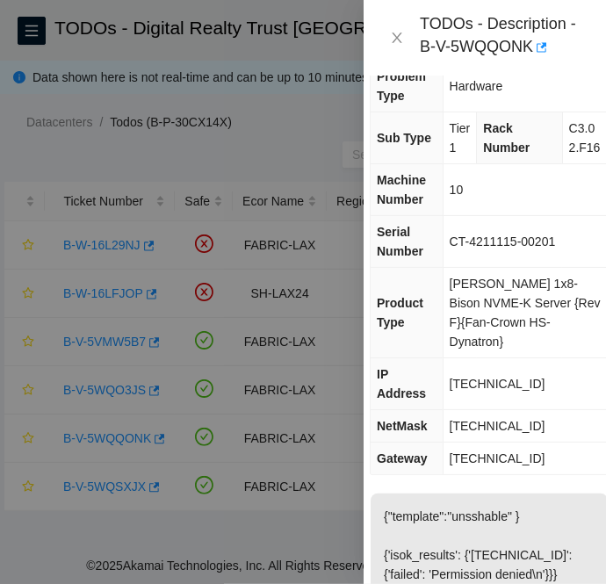
click at [392, 28] on div "TODOs - Description - B-V-5WQQONK" at bounding box center [485, 37] width 200 height 47
click at [394, 33] on icon "close" at bounding box center [397, 38] width 14 height 14
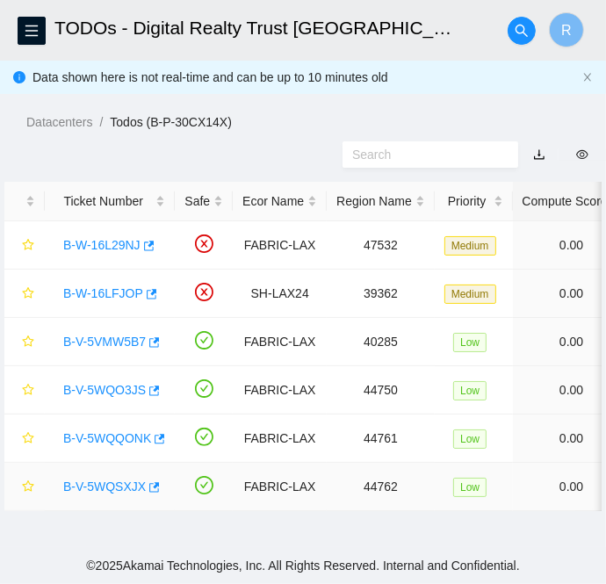
click at [104, 483] on link "B-V-5WQSXJX" at bounding box center [104, 486] width 83 height 14
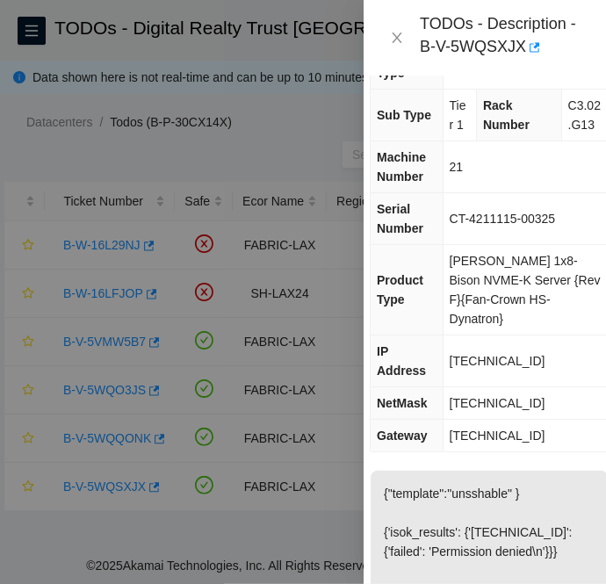
scroll to position [0, 16]
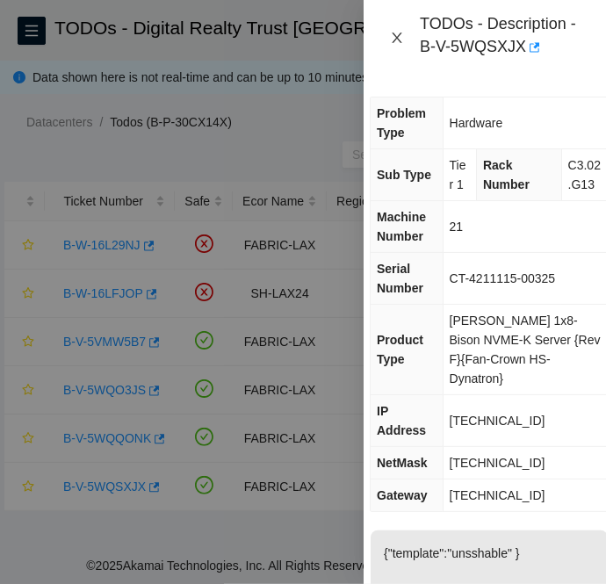
click at [402, 36] on icon "close" at bounding box center [397, 38] width 14 height 14
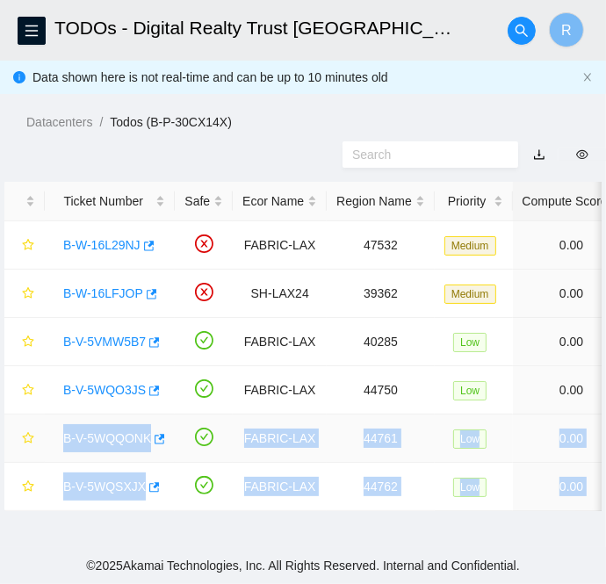
scroll to position [0, 0]
drag, startPoint x: 441, startPoint y: 486, endPoint x: 51, endPoint y: 443, distance: 392.2
copy tbody "B-V-5WQQONK FABRIC-LAX 44761 Low 0.00 0 0% C3.02.F16 10 [TECHNICAL_ID] CT-42111…"
click at [110, 383] on link "B-V-5WQO3JS" at bounding box center [104, 390] width 83 height 14
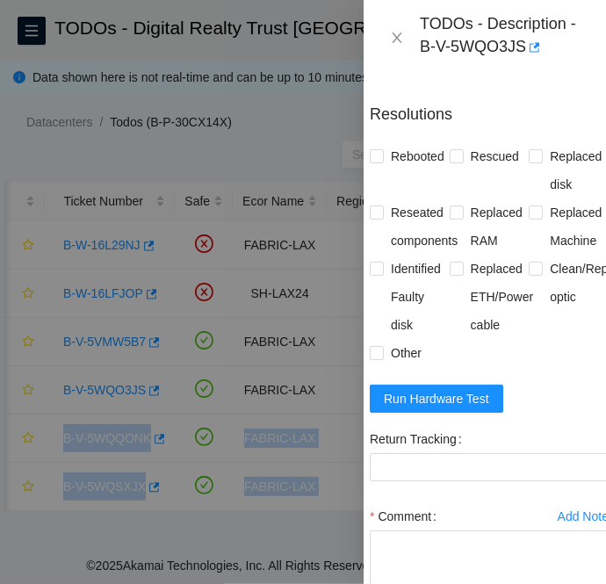
scroll to position [950, 16]
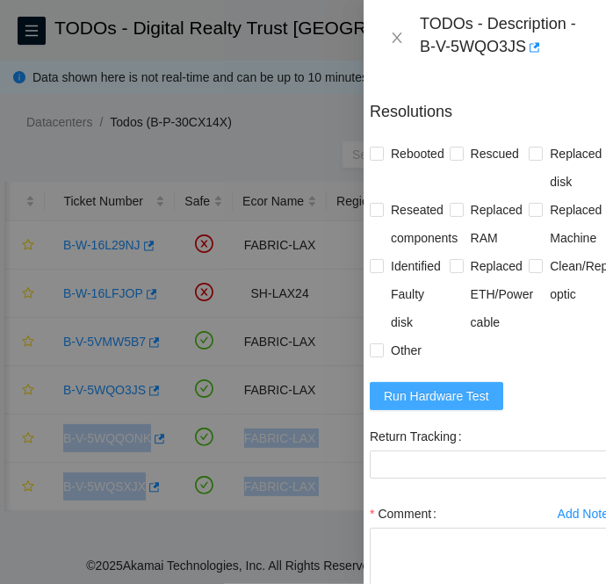
click at [447, 406] on span "Run Hardware Test" at bounding box center [436, 395] width 105 height 19
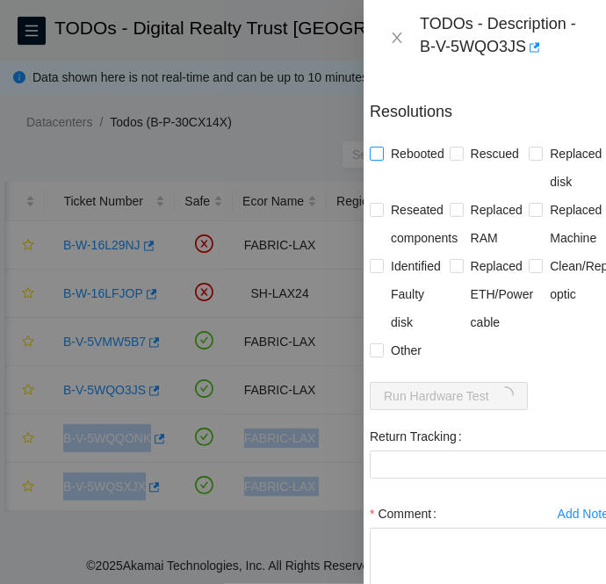
click at [377, 159] on input "Rebooted" at bounding box center [376, 153] width 12 height 12
checkbox input "true"
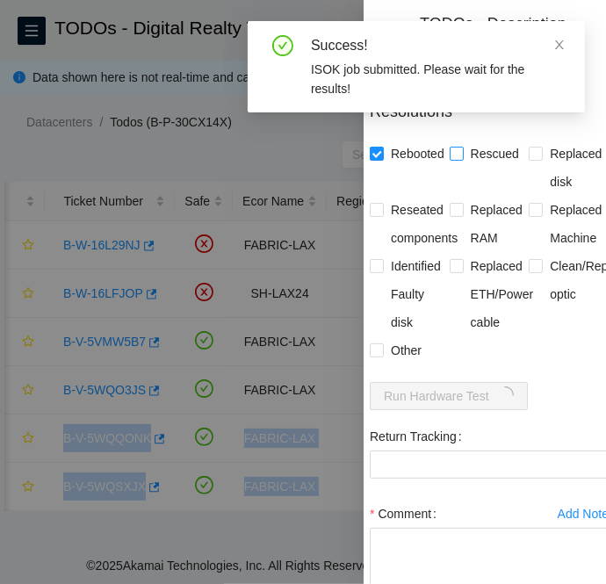
click at [450, 159] on input "Rescued" at bounding box center [456, 153] width 12 height 12
checkbox input "true"
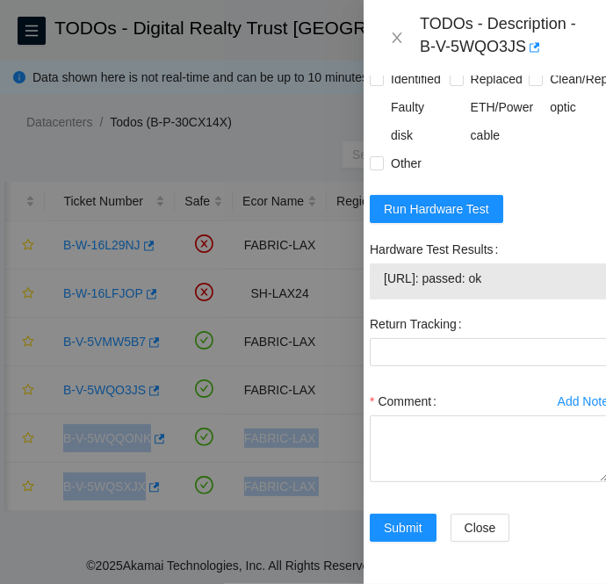
drag, startPoint x: 536, startPoint y: 333, endPoint x: 377, endPoint y: 342, distance: 159.2
click at [377, 299] on div "[URL]: passed: ok" at bounding box center [489, 281] width 239 height 36
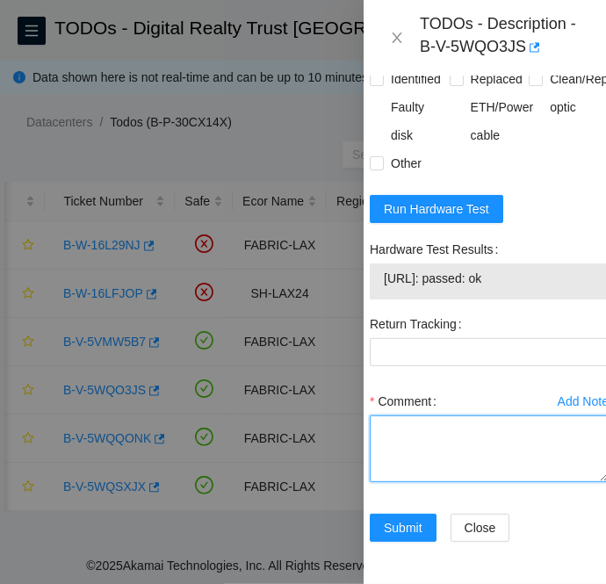
click at [421, 477] on textarea "Comment" at bounding box center [489, 448] width 239 height 67
paste textarea "B-V-5WQO3JS FABRIC-LAX Low 1 2% C3.02.F11 17 [TECHNICAL_ID] CT-4211216-00029 -C…"
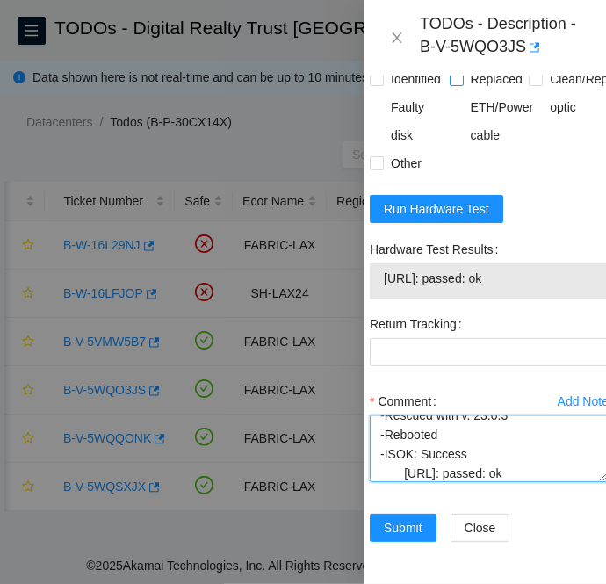
scroll to position [1217, 16]
type textarea "B-V-5WQO3JS FABRIC-LAX Low 1 2% C3.02.F11 17 [TECHNICAL_ID] CT-4211216-00029 -C…"
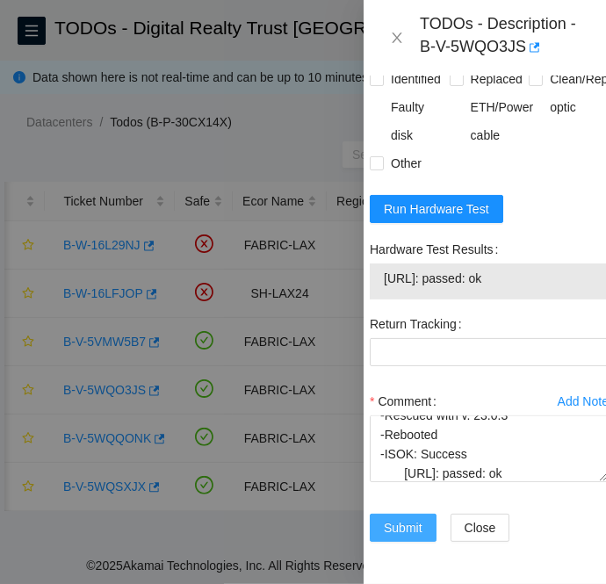
click at [403, 518] on span "Submit" at bounding box center [403, 527] width 39 height 19
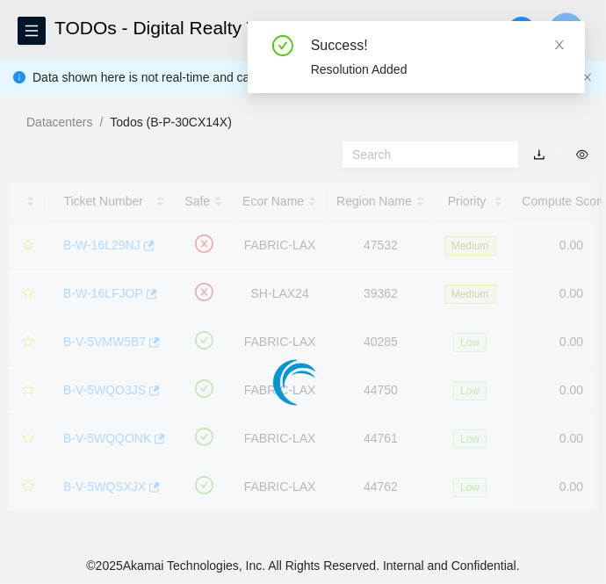
scroll to position [525, 16]
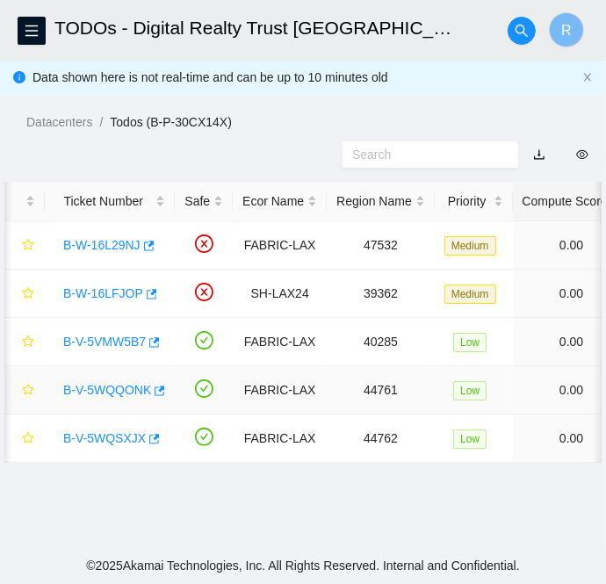
click at [99, 392] on link "B-V-5WQQONK" at bounding box center [107, 390] width 88 height 14
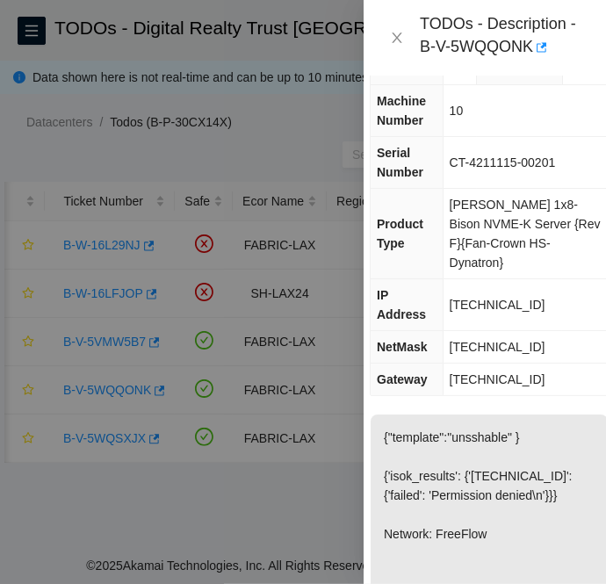
scroll to position [0, 16]
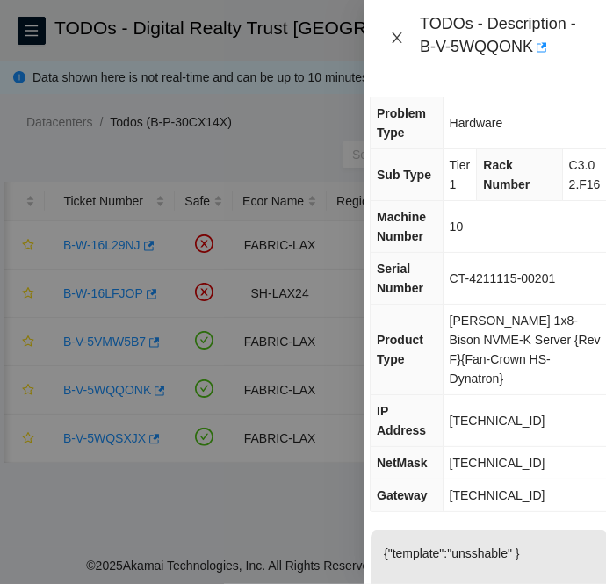
click at [398, 36] on icon "close" at bounding box center [397, 37] width 10 height 11
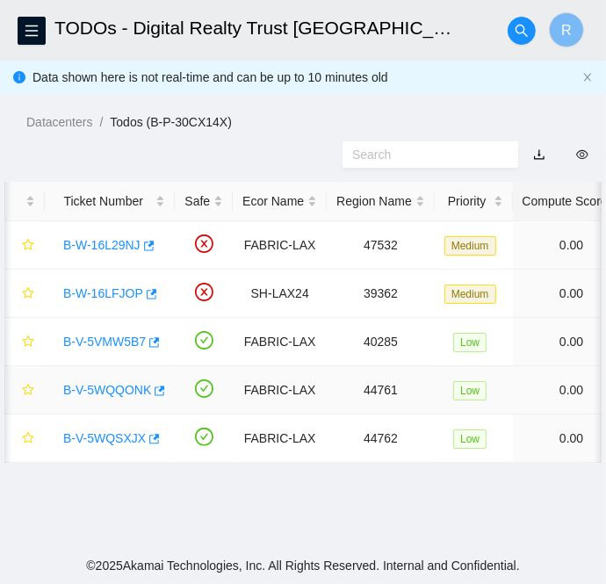
click at [107, 383] on link "B-V-5WQQONK" at bounding box center [107, 390] width 88 height 14
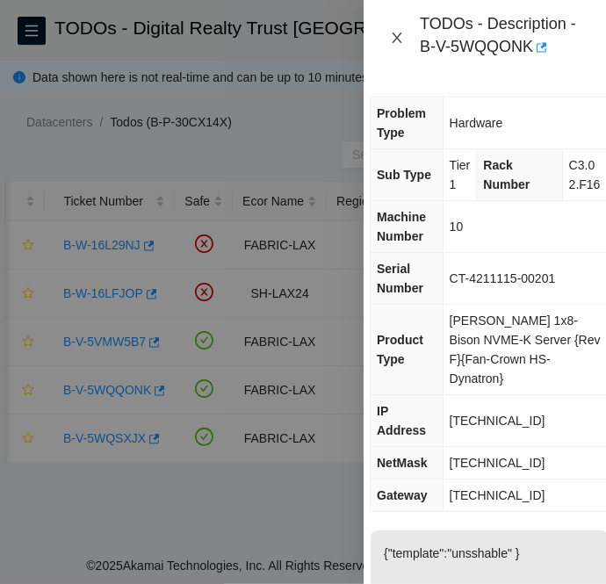
click at [399, 40] on icon "close" at bounding box center [397, 37] width 10 height 11
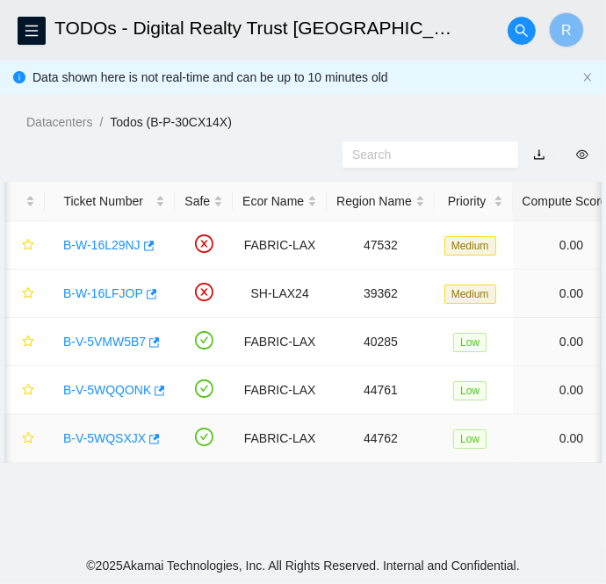
click at [83, 439] on link "B-V-5WQSXJX" at bounding box center [104, 438] width 83 height 14
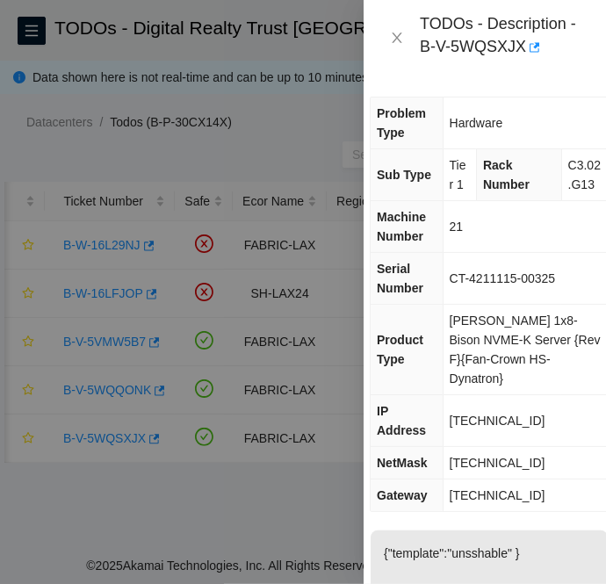
click at [475, 414] on span "[TECHNICAL_ID]" at bounding box center [498, 421] width 96 height 14
click at [486, 456] on span "[TECHNICAL_ID]" at bounding box center [498, 463] width 96 height 14
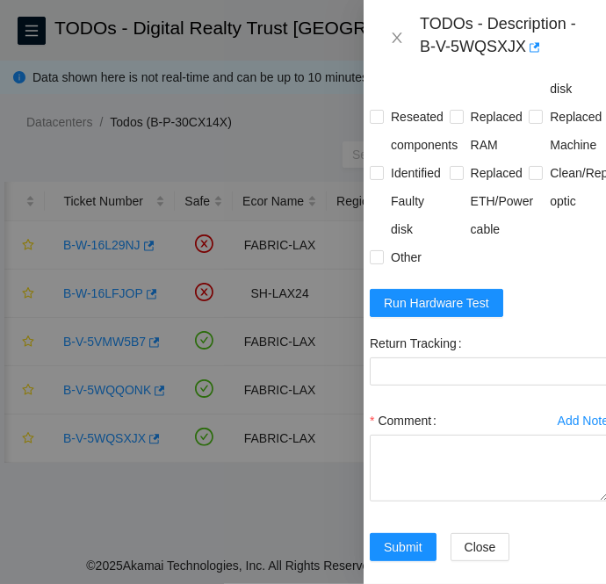
scroll to position [1121, 16]
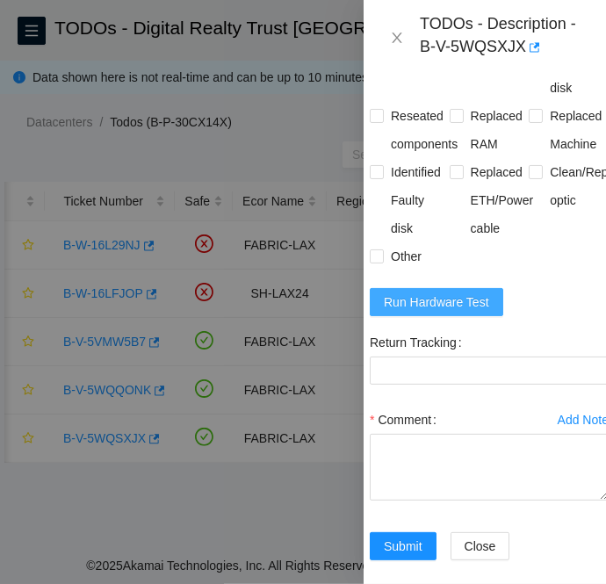
click at [475, 312] on span "Run Hardware Test" at bounding box center [436, 301] width 105 height 19
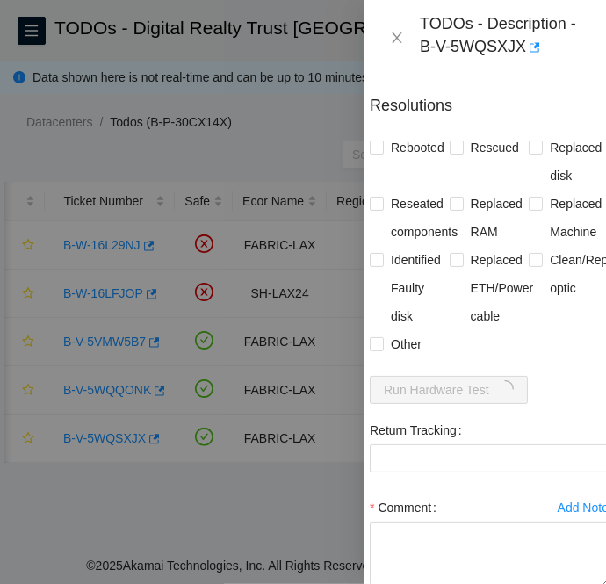
scroll to position [1034, 16]
click at [372, 152] on input "Rebooted" at bounding box center [376, 146] width 12 height 12
checkbox input "true"
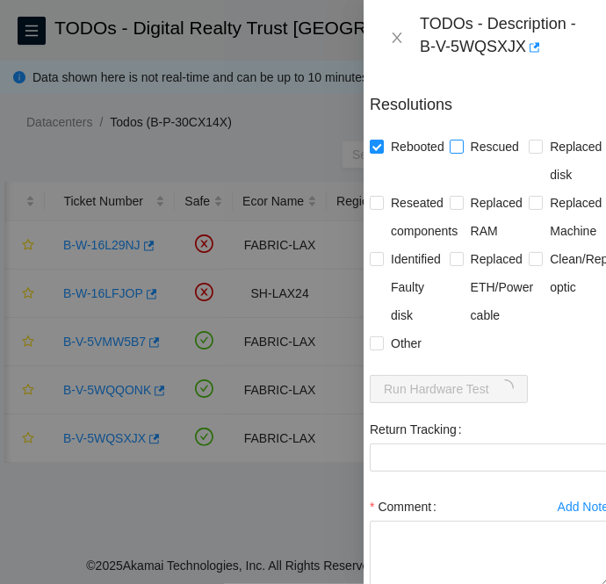
click at [450, 152] on input "Rescued" at bounding box center [456, 146] width 12 height 12
checkbox input "true"
click at [374, 349] on input "Other" at bounding box center [376, 342] width 12 height 12
checkbox input "true"
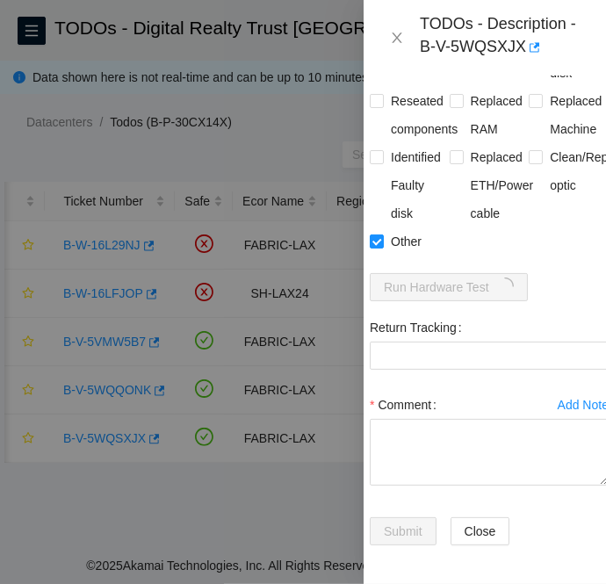
scroll to position [1137, 16]
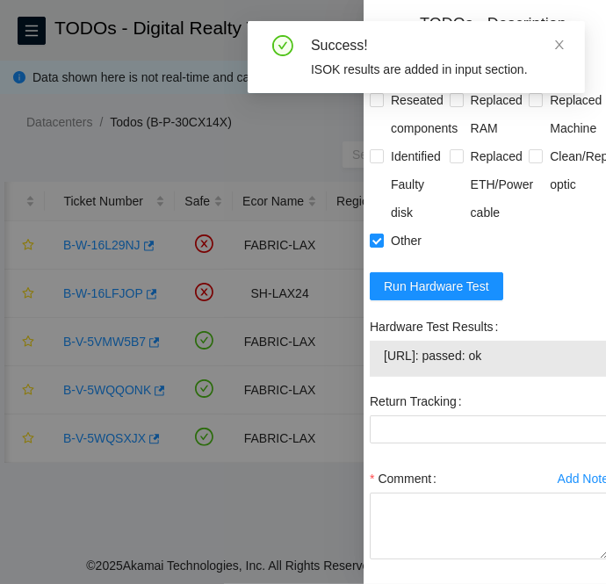
drag, startPoint x: 540, startPoint y: 376, endPoint x: 377, endPoint y: 380, distance: 163.4
click at [377, 377] on div "[URL]: passed: ok" at bounding box center [489, 359] width 239 height 36
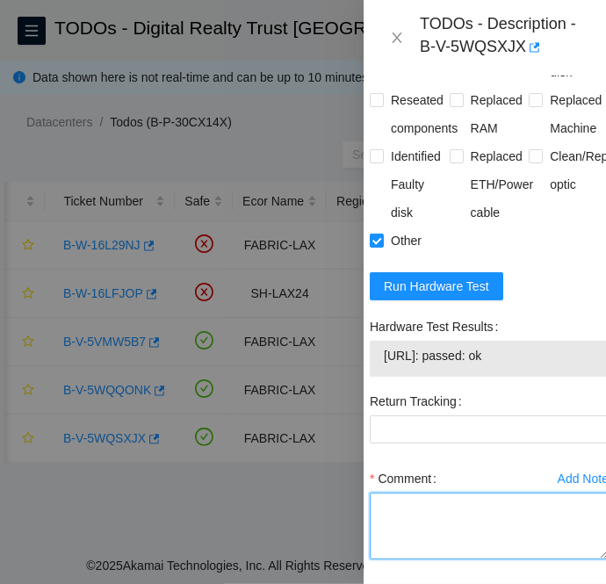
click at [404, 521] on textarea "Comment" at bounding box center [489, 526] width 239 height 67
paste textarea "B-V-5WQQONK FABRIC-LAX Low 0 0% C3.02.F16 10 [TECHNICAL_ID] CT-4211115-00201 -C…"
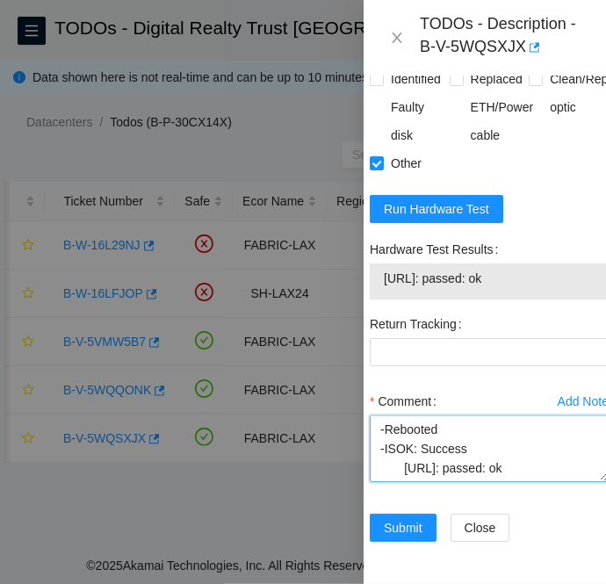
scroll to position [1255, 16]
type textarea "B-V-5WQQONK FABRIC-LAX Low 0 0% C3.02.F16 10 [TECHNICAL_ID] CT-4211115-00201 -C…"
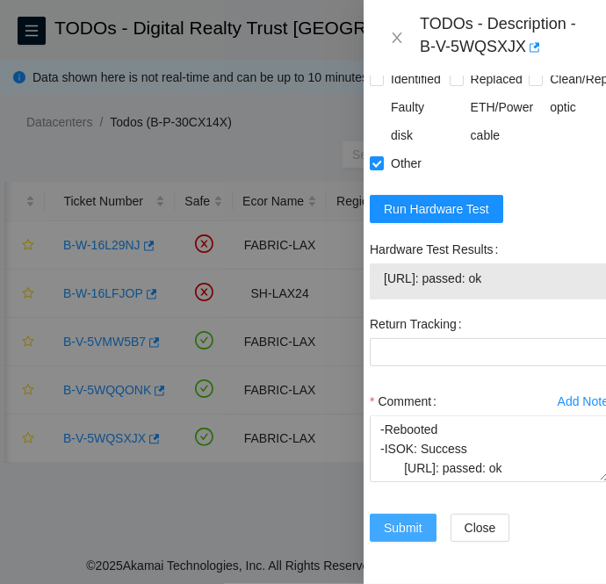
click at [396, 518] on span "Submit" at bounding box center [403, 527] width 39 height 19
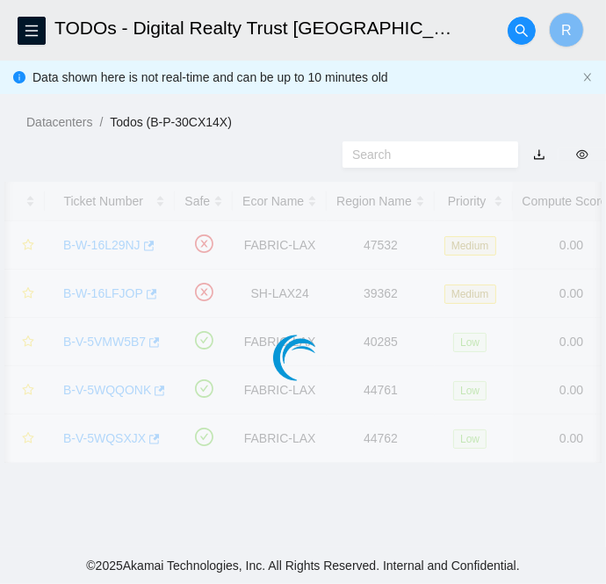
scroll to position [525, 16]
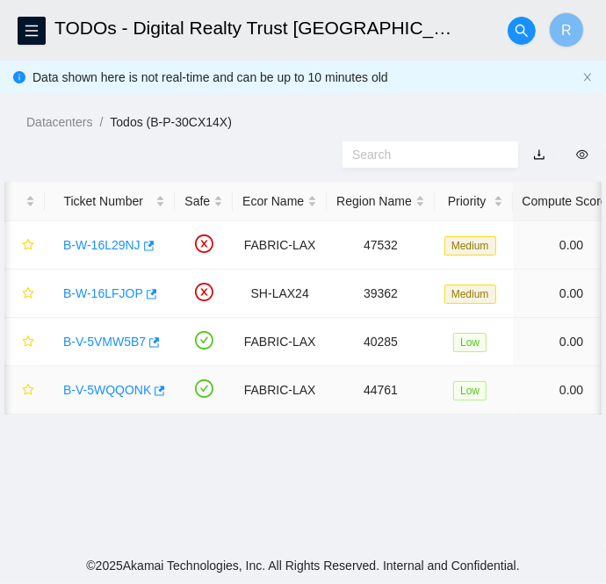
click at [79, 388] on link "B-V-5WQQONK" at bounding box center [107, 390] width 88 height 14
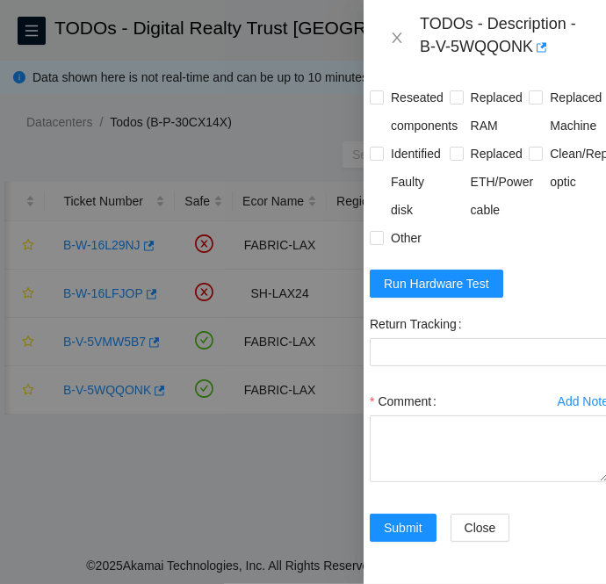
scroll to position [1123, 16]
click at [430, 274] on span "Run Hardware Test" at bounding box center [436, 283] width 105 height 19
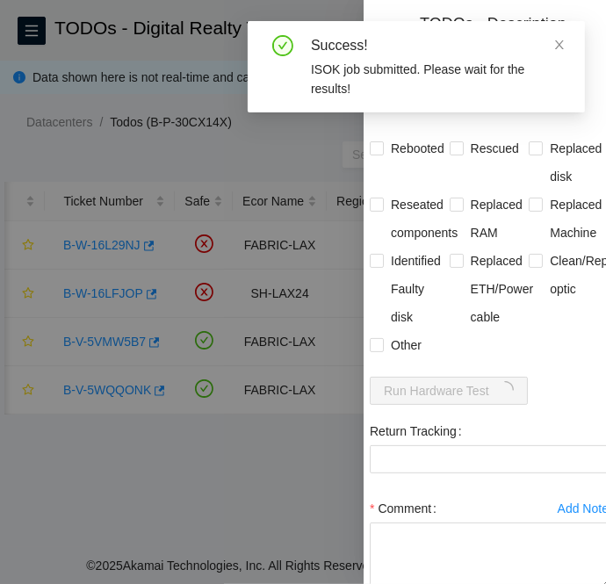
scroll to position [954, 16]
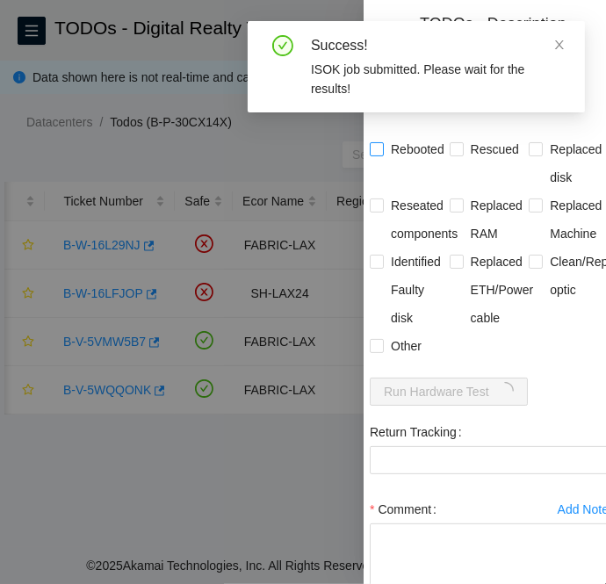
click at [378, 155] on input "Rebooted" at bounding box center [376, 148] width 12 height 12
checkbox input "true"
click at [451, 155] on input "Rescued" at bounding box center [456, 148] width 12 height 12
checkbox input "true"
click at [370, 351] on input "Other" at bounding box center [376, 345] width 12 height 12
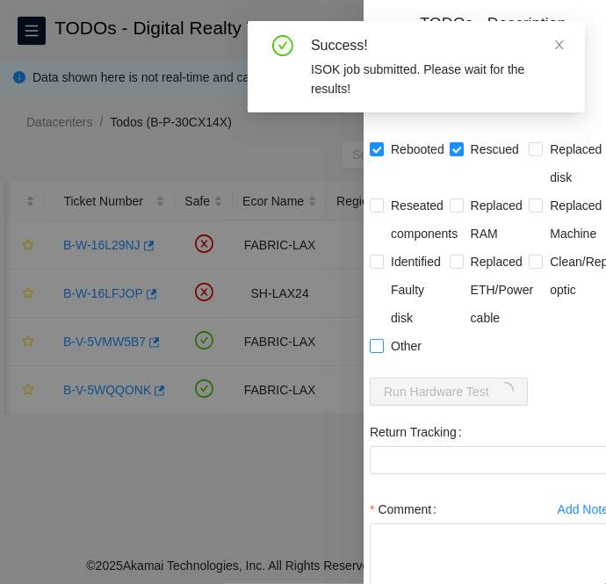
checkbox input "true"
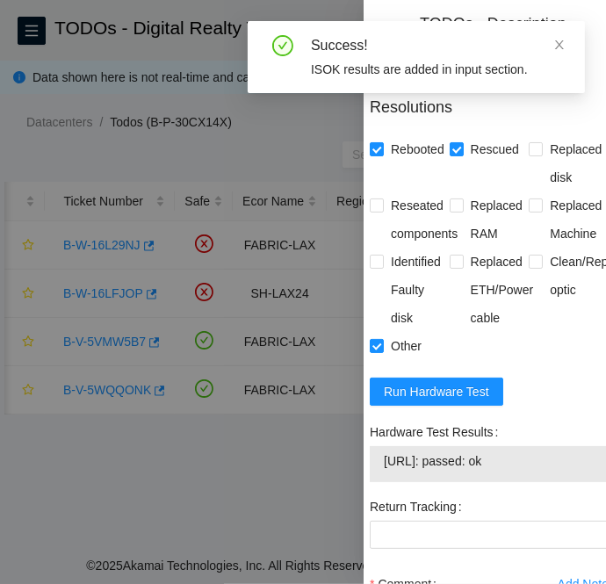
scroll to position [954, 0]
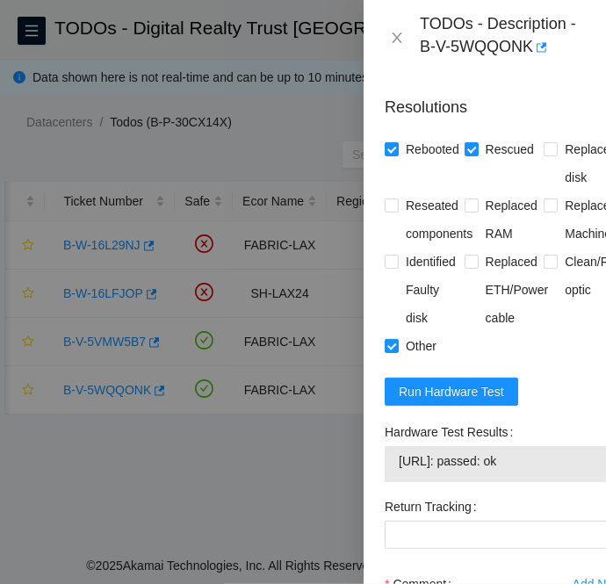
drag, startPoint x: 535, startPoint y: 493, endPoint x: 393, endPoint y: 498, distance: 141.5
click at [393, 482] on div "[URL]: passed: ok" at bounding box center [504, 464] width 239 height 36
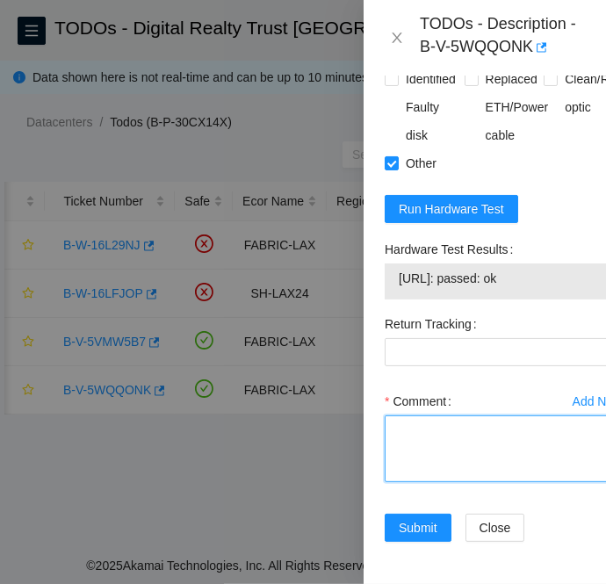
click at [436, 415] on textarea "Comment" at bounding box center [504, 448] width 239 height 67
paste textarea "B-V-5WQSXJX FABRIC-LAX Low 1 2% C3.02.G13 21 [TECHNICAL_ID] CT-4211115-00325 -C…"
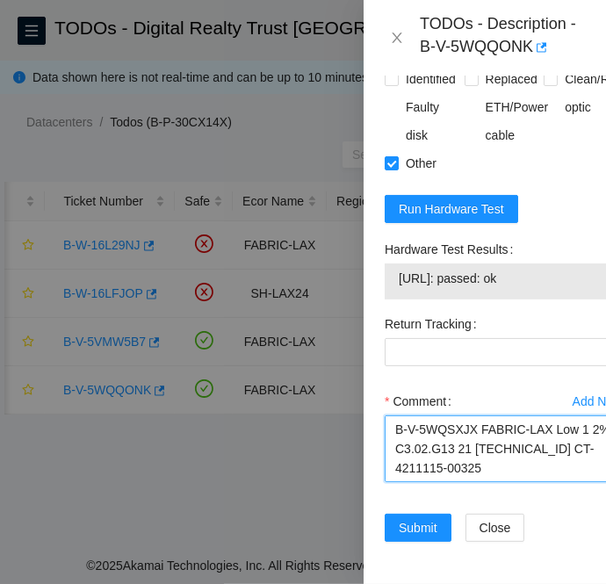
scroll to position [343, 0]
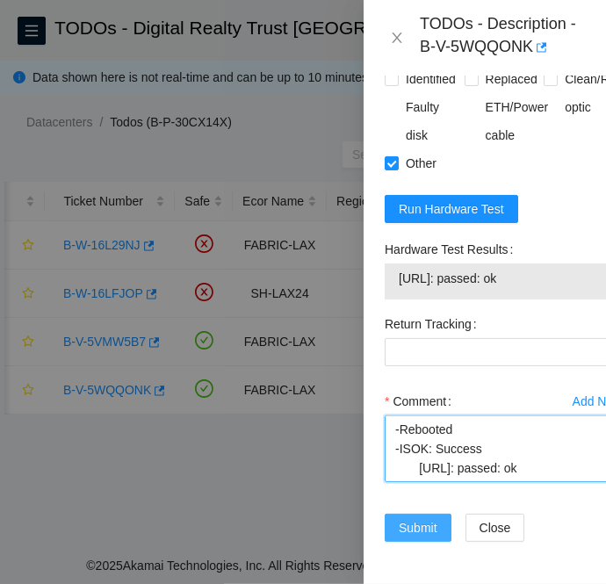
type textarea "B-V-5WQSXJX FABRIC-LAX Low 1 2% C3.02.G13 21 [TECHNICAL_ID] CT-4211115-00325 -C…"
click at [416, 518] on span "Submit" at bounding box center [418, 527] width 39 height 19
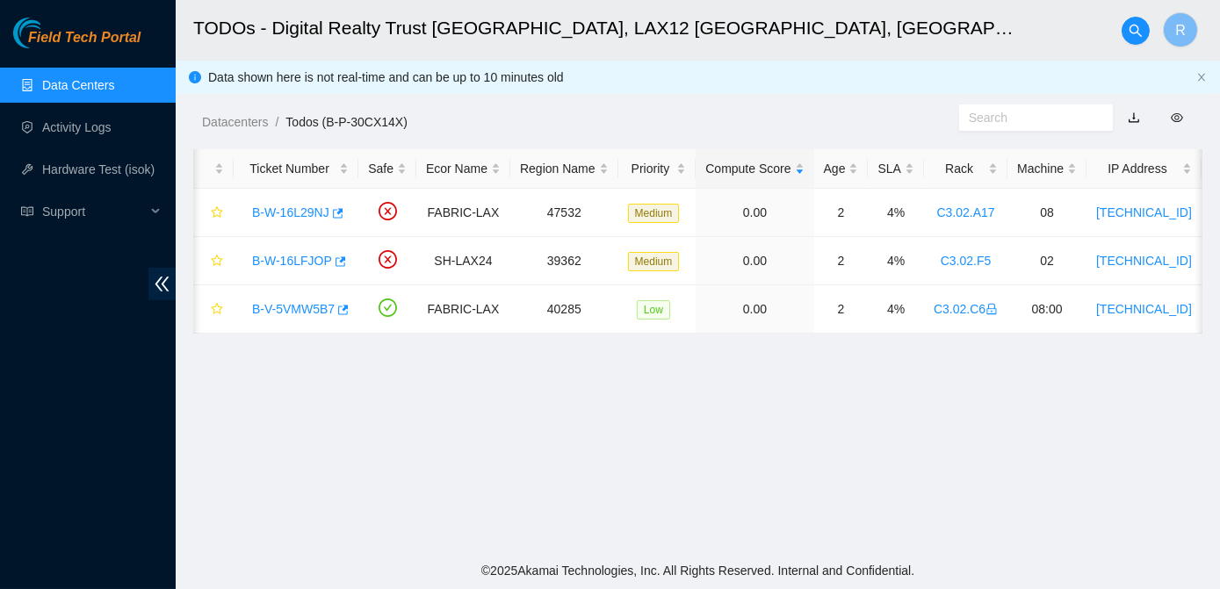
scroll to position [552, 0]
click at [111, 124] on link "Activity Logs" at bounding box center [76, 127] width 69 height 14
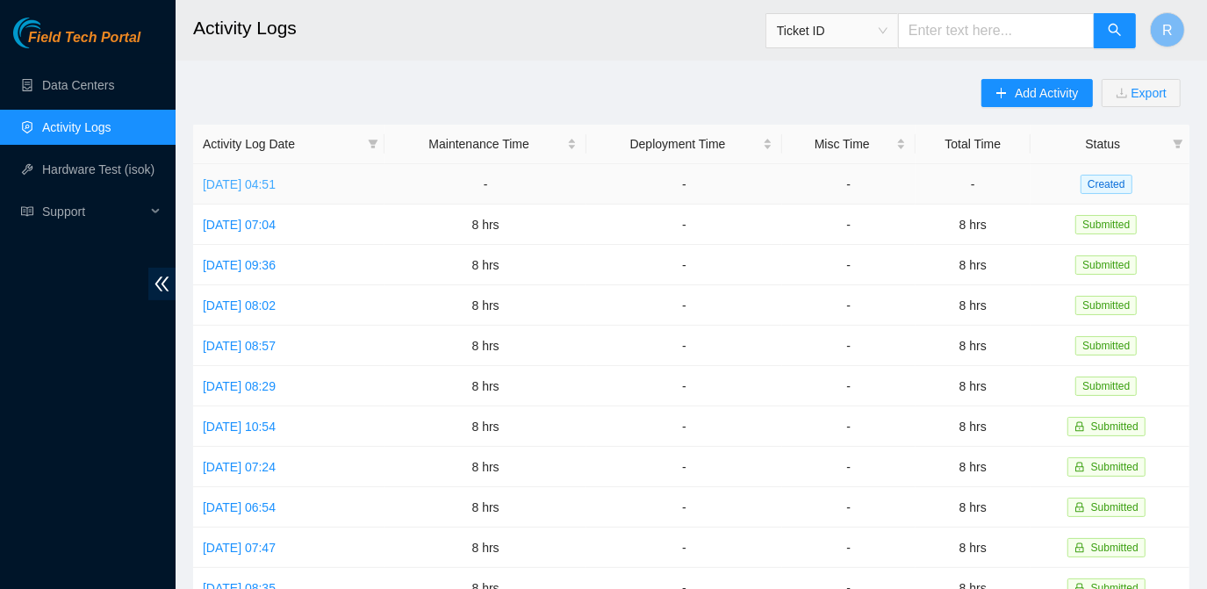
click at [239, 177] on link "[DATE] 04:51" at bounding box center [239, 184] width 73 height 14
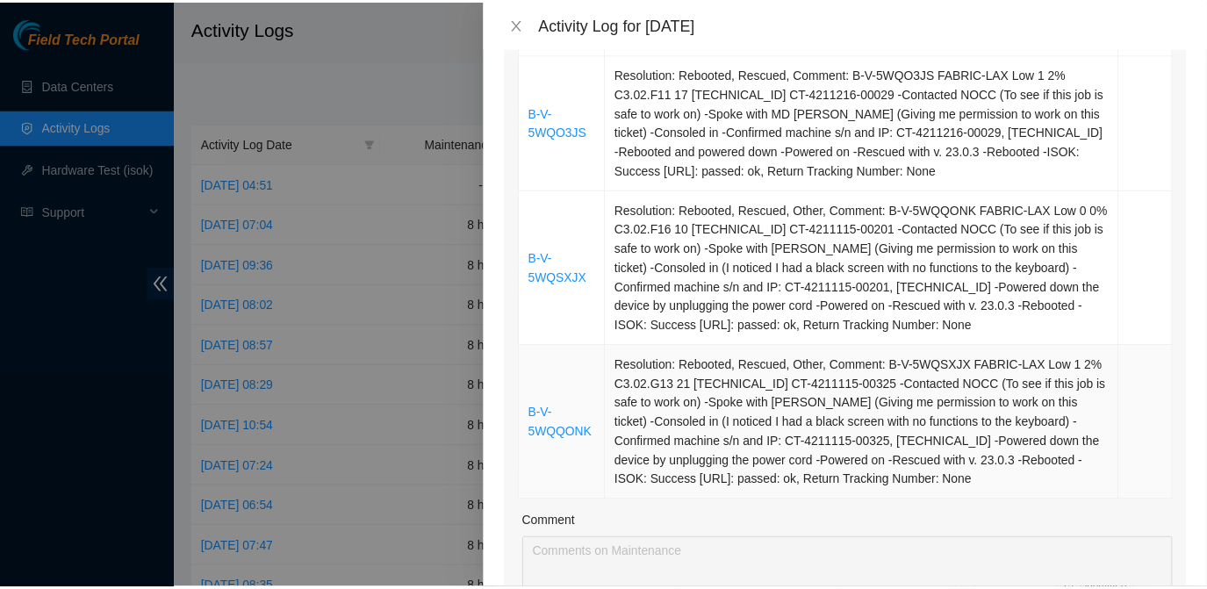
scroll to position [942, 0]
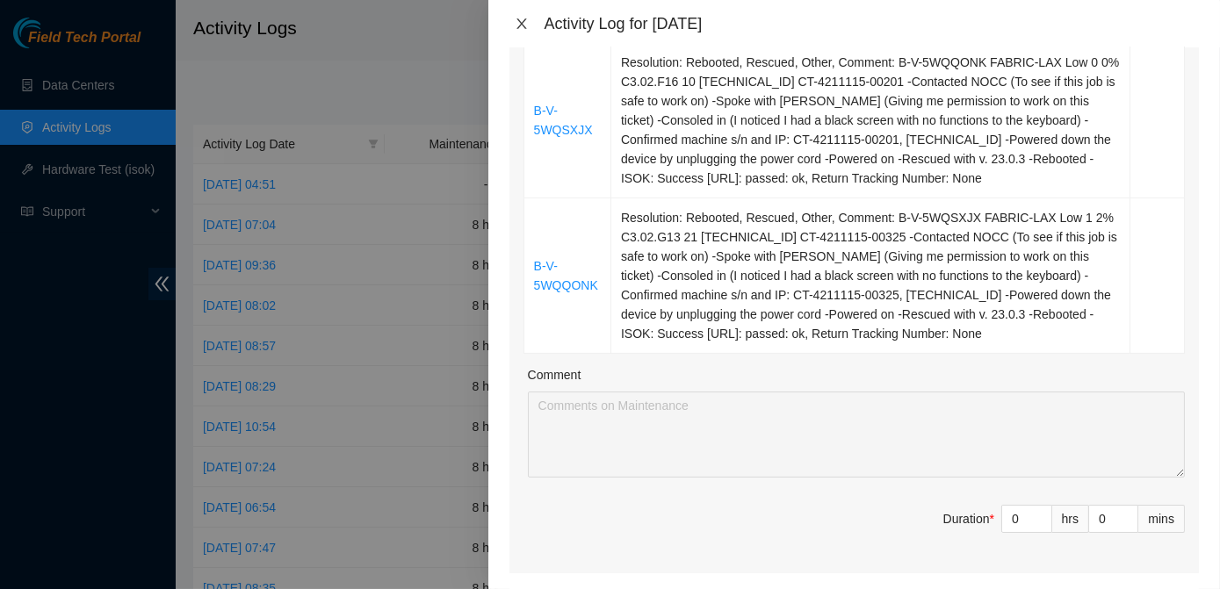
click at [524, 17] on icon "close" at bounding box center [522, 24] width 14 height 14
